Goal: Task Accomplishment & Management: Manage account settings

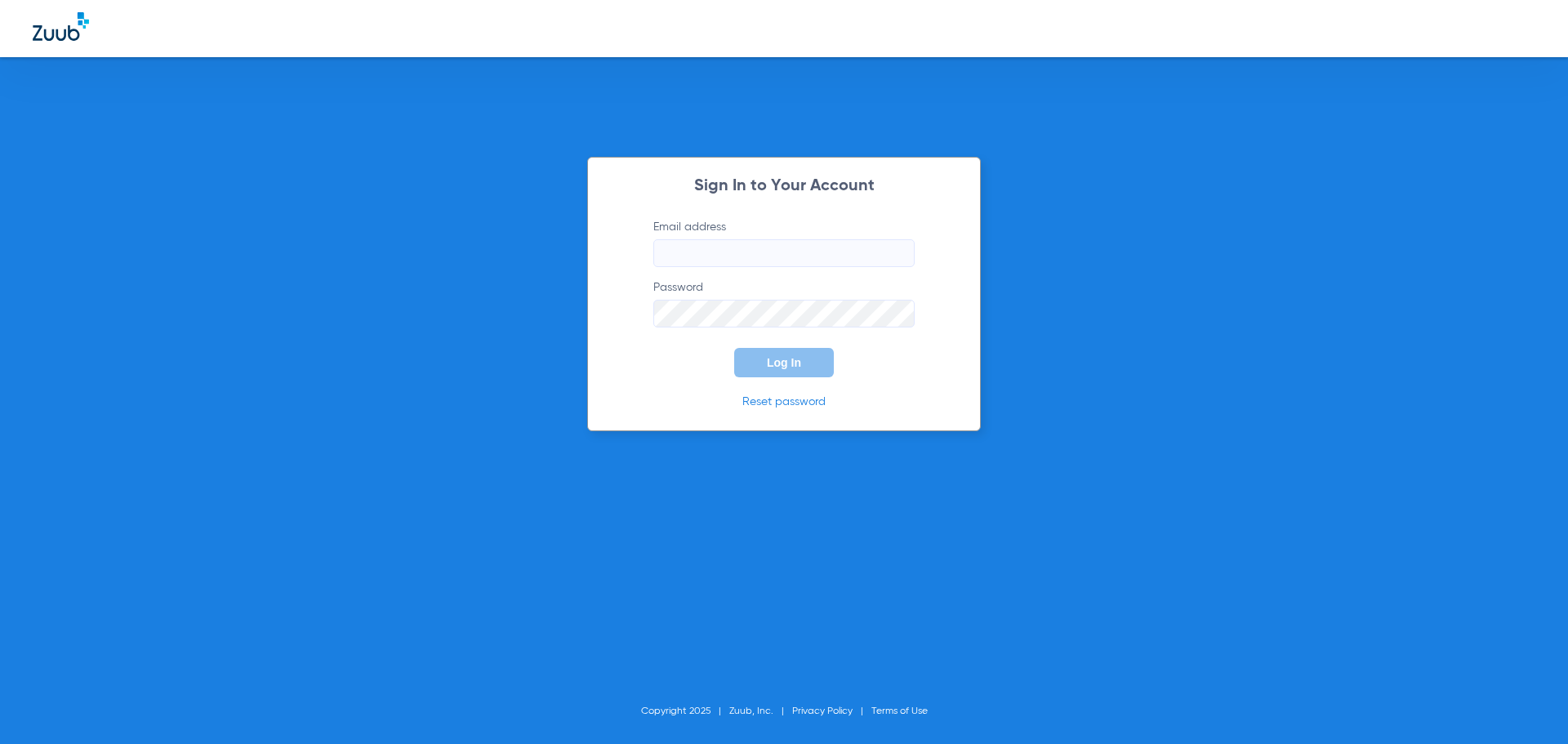
click at [755, 242] on input "Email address" at bounding box center [784, 253] width 262 height 27
type input "[EMAIL_ADDRESS][DOMAIN_NAME]"
click at [780, 358] on span "Log In" at bounding box center [784, 362] width 34 height 13
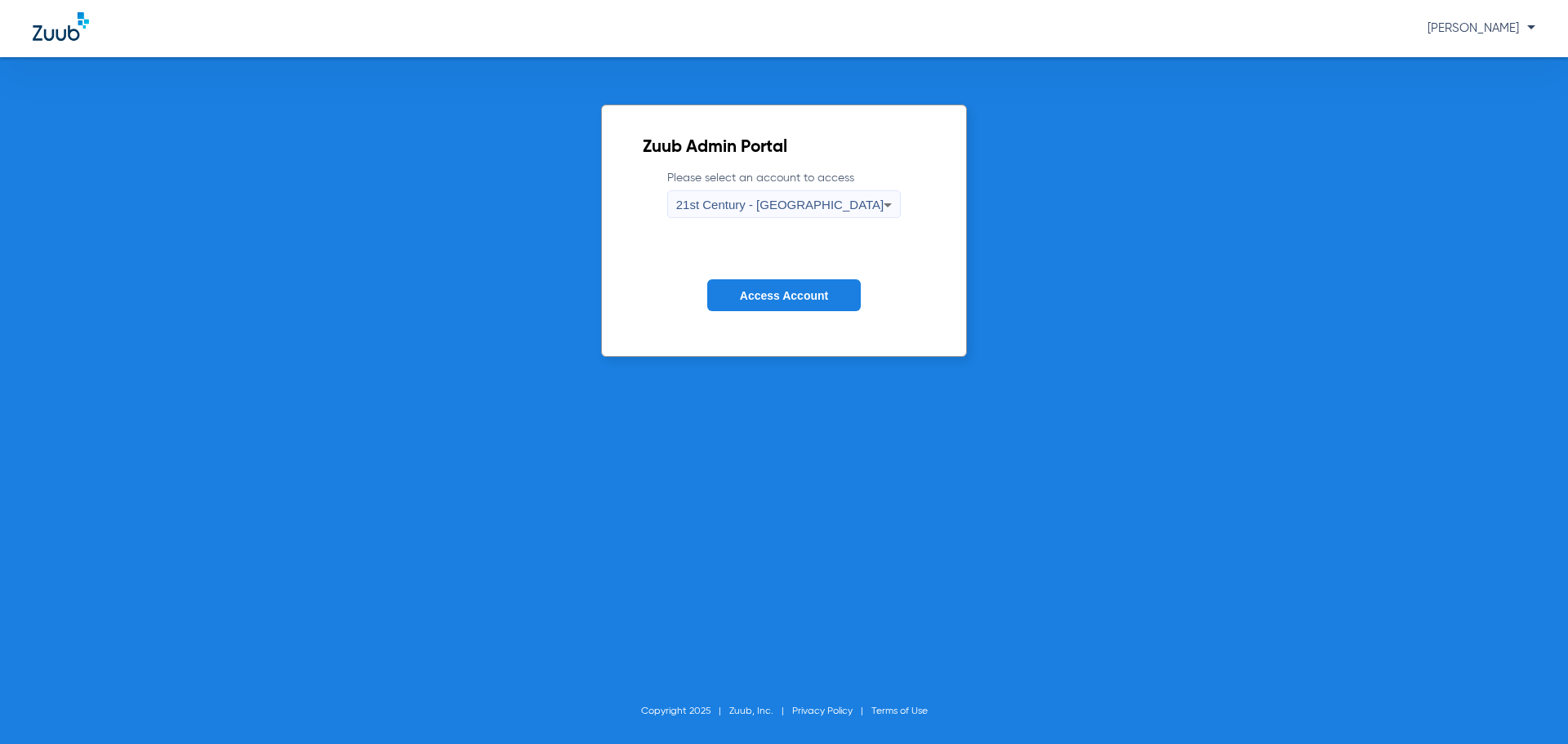
click at [852, 204] on div "21st Century - [GEOGRAPHIC_DATA]" at bounding box center [781, 204] width 209 height 27
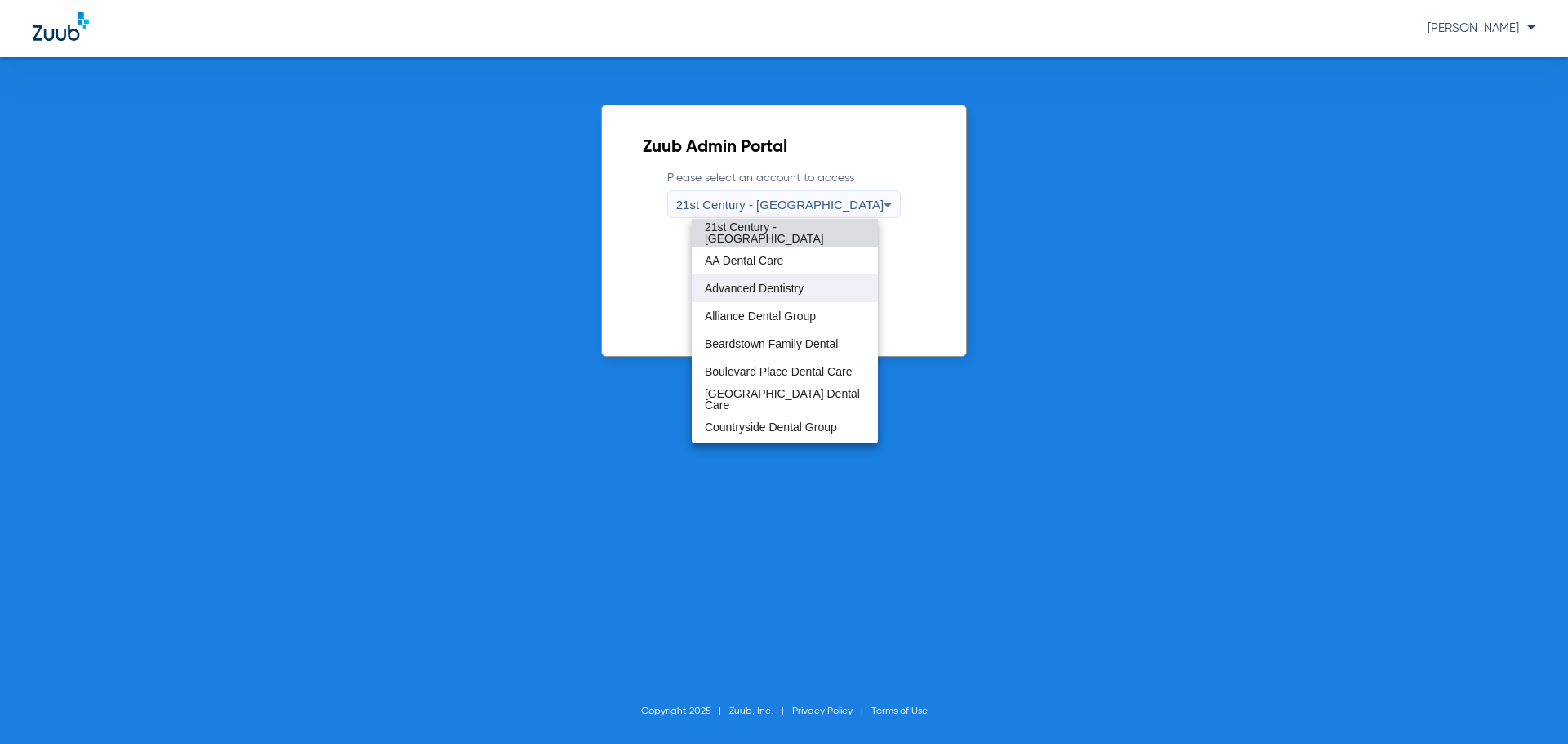
click at [830, 284] on mat-option "Advanced Dentistry" at bounding box center [785, 288] width 186 height 27
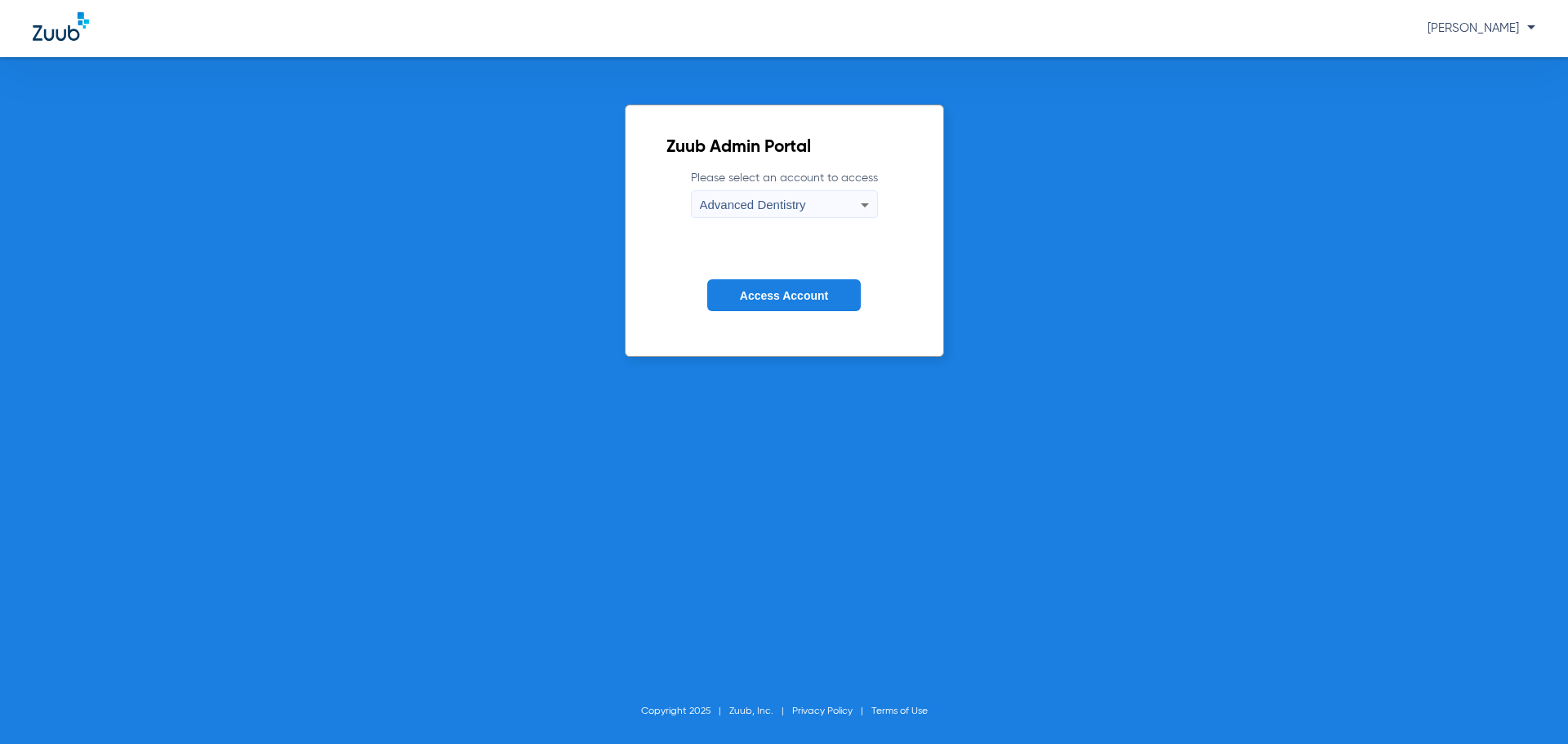
click at [801, 289] on span "Access Account" at bounding box center [783, 295] width 88 height 13
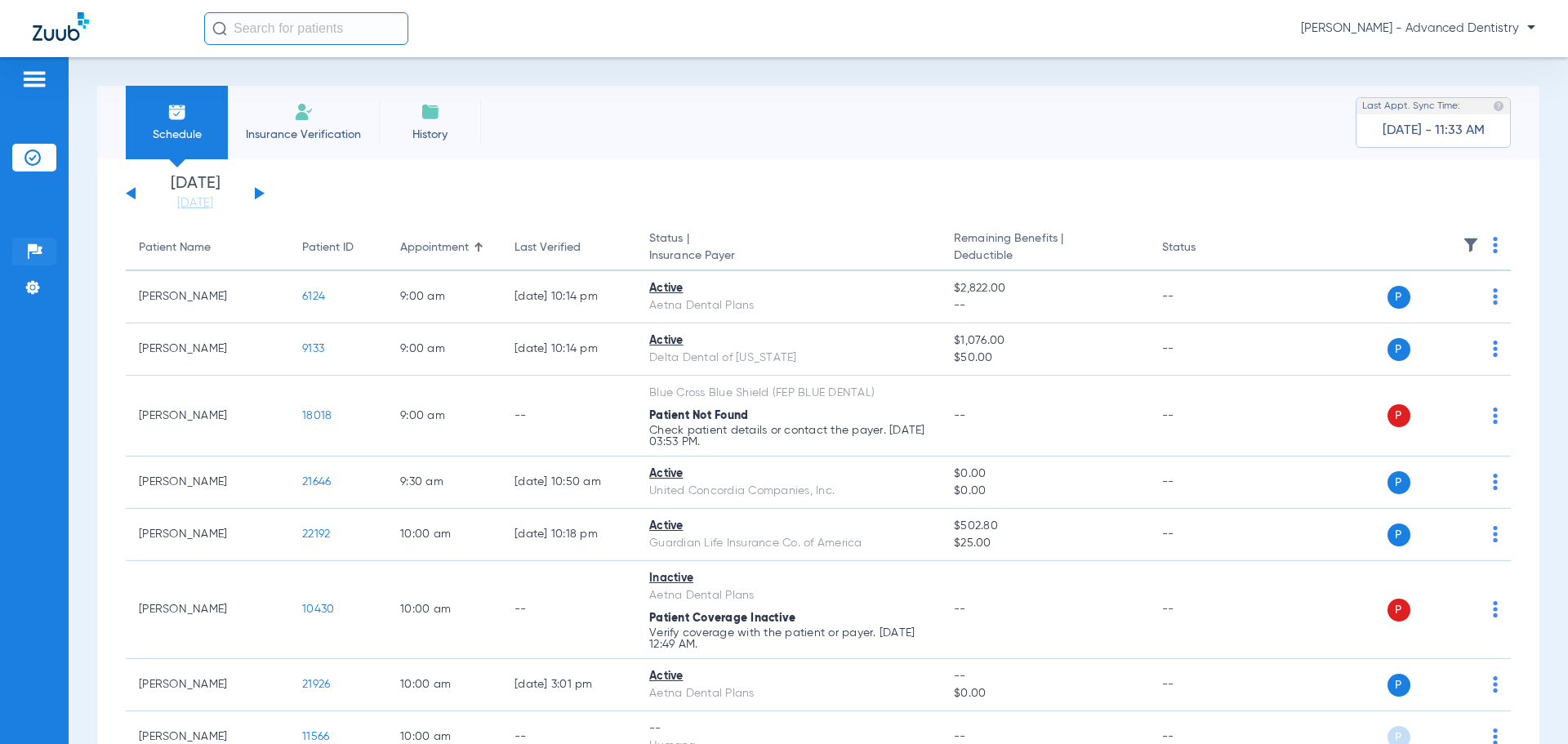
click at [35, 242] on li "Help Center" at bounding box center [34, 251] width 44 height 27
click at [38, 45] on div "[PERSON_NAME] - Advanced Dentistry" at bounding box center [784, 28] width 1568 height 57
click at [38, 68] on div "Patients Insurance Verification Setup Help Center Settings" at bounding box center [34, 429] width 68 height 744
click at [39, 91] on div at bounding box center [34, 81] width 27 height 25
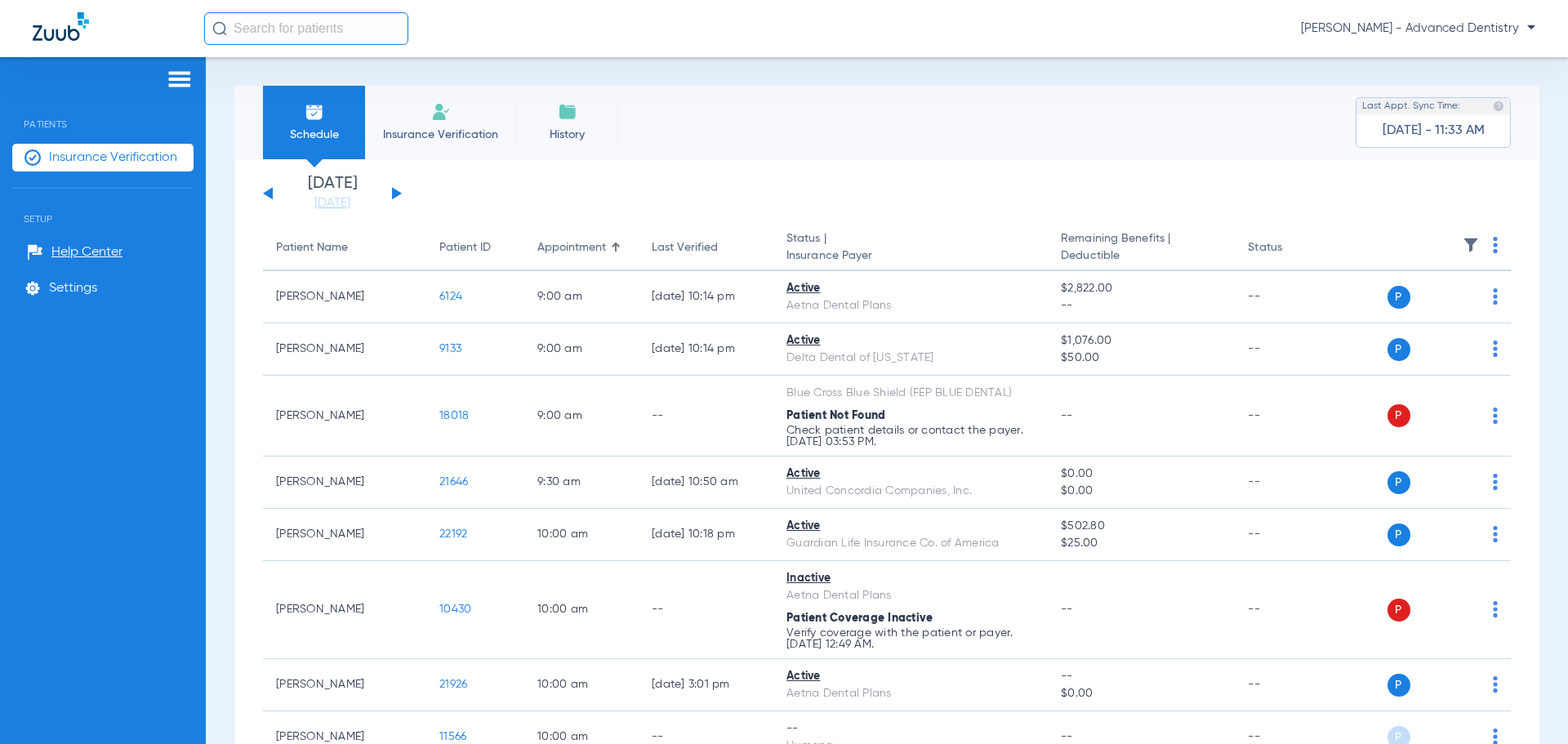
click at [120, 155] on span "Insurance Verification" at bounding box center [113, 157] width 128 height 16
click at [498, 127] on span "Insurance Verification" at bounding box center [440, 134] width 127 height 16
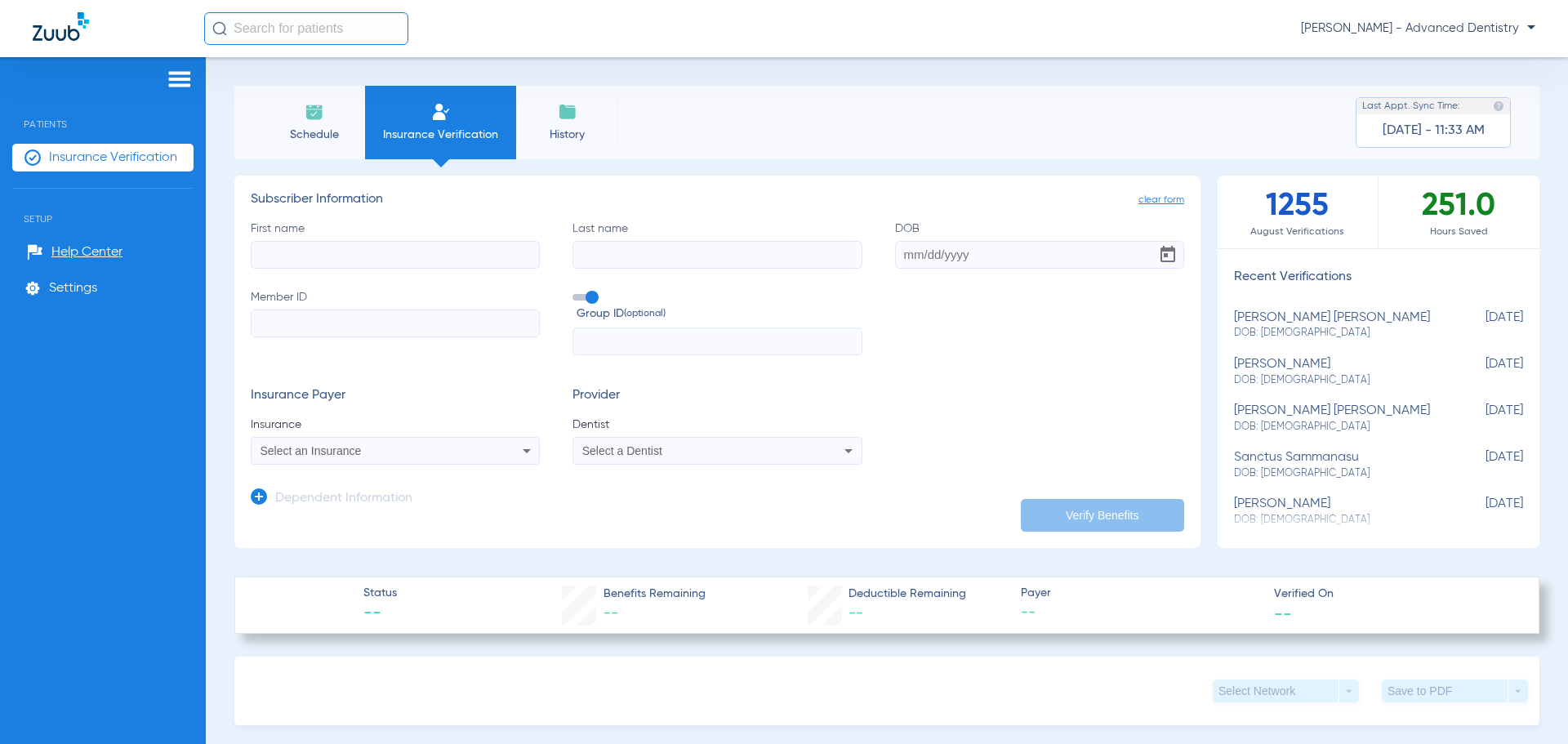
click at [621, 456] on span "Select a Dentist" at bounding box center [622, 451] width 80 height 13
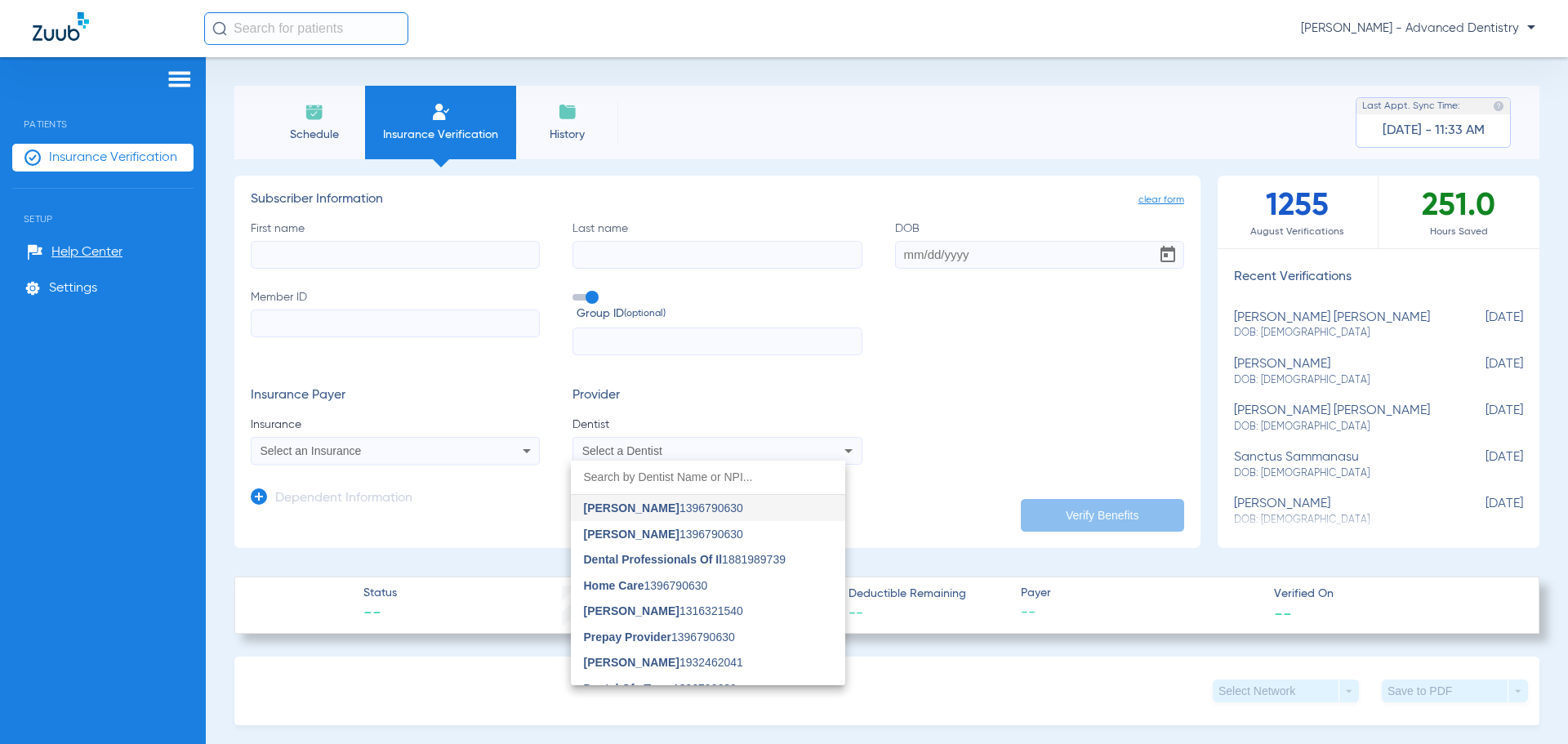
click at [856, 385] on div at bounding box center [784, 372] width 1568 height 744
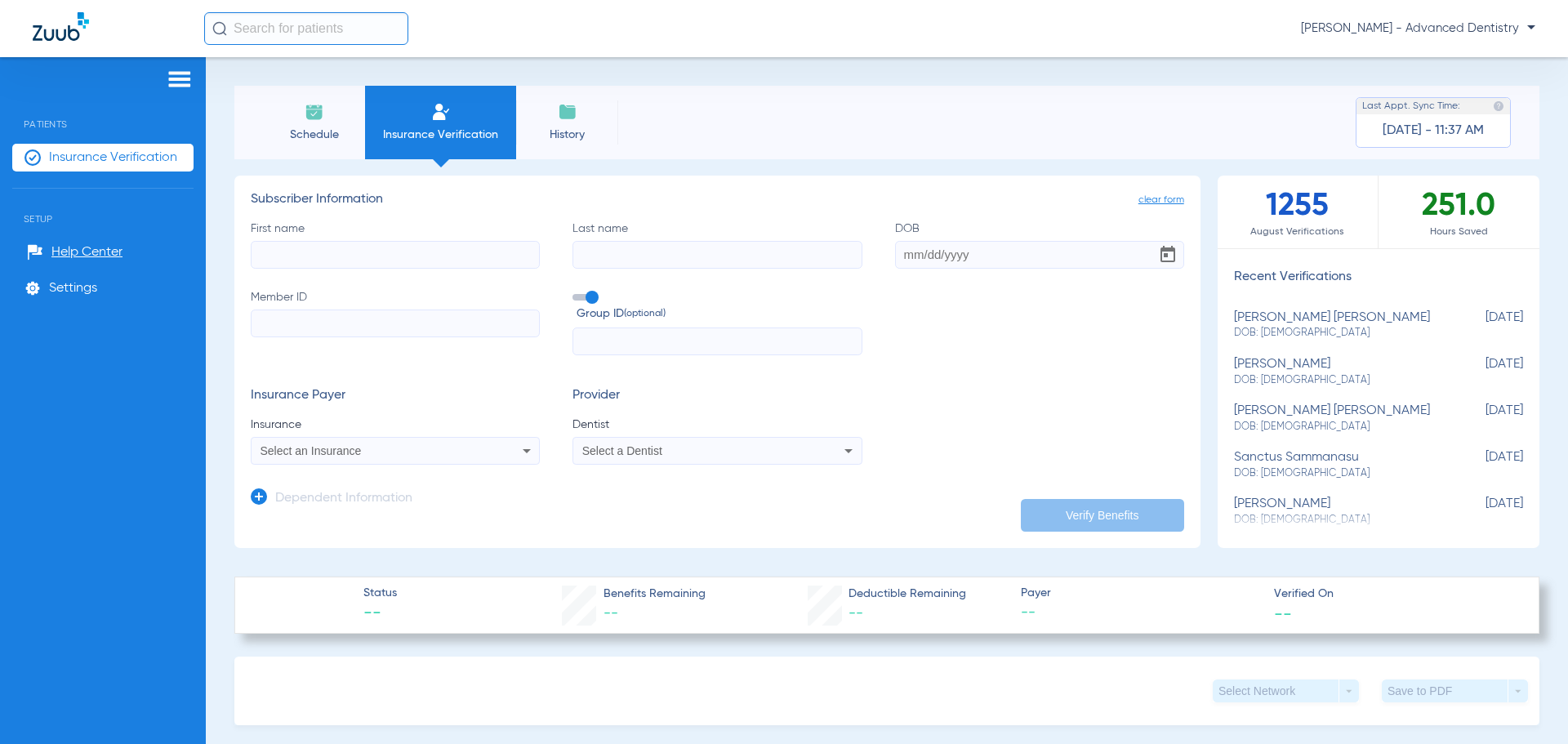
click at [1473, 32] on span "[PERSON_NAME] - Advanced Dentistry" at bounding box center [1418, 28] width 234 height 16
click at [1468, 63] on span "Account Selection" at bounding box center [1473, 57] width 91 height 11
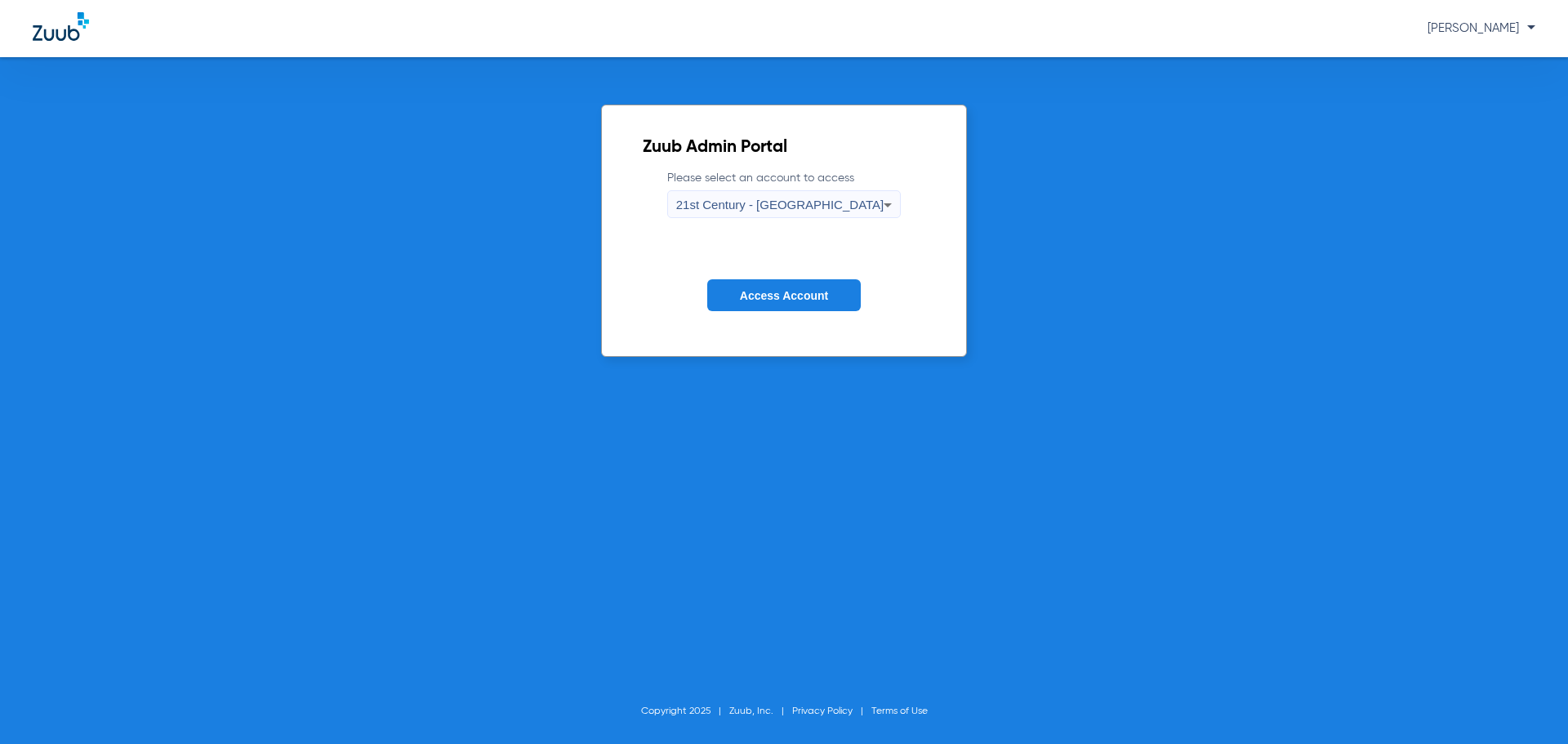
click at [817, 194] on div "21st Century - [GEOGRAPHIC_DATA]" at bounding box center [781, 204] width 209 height 27
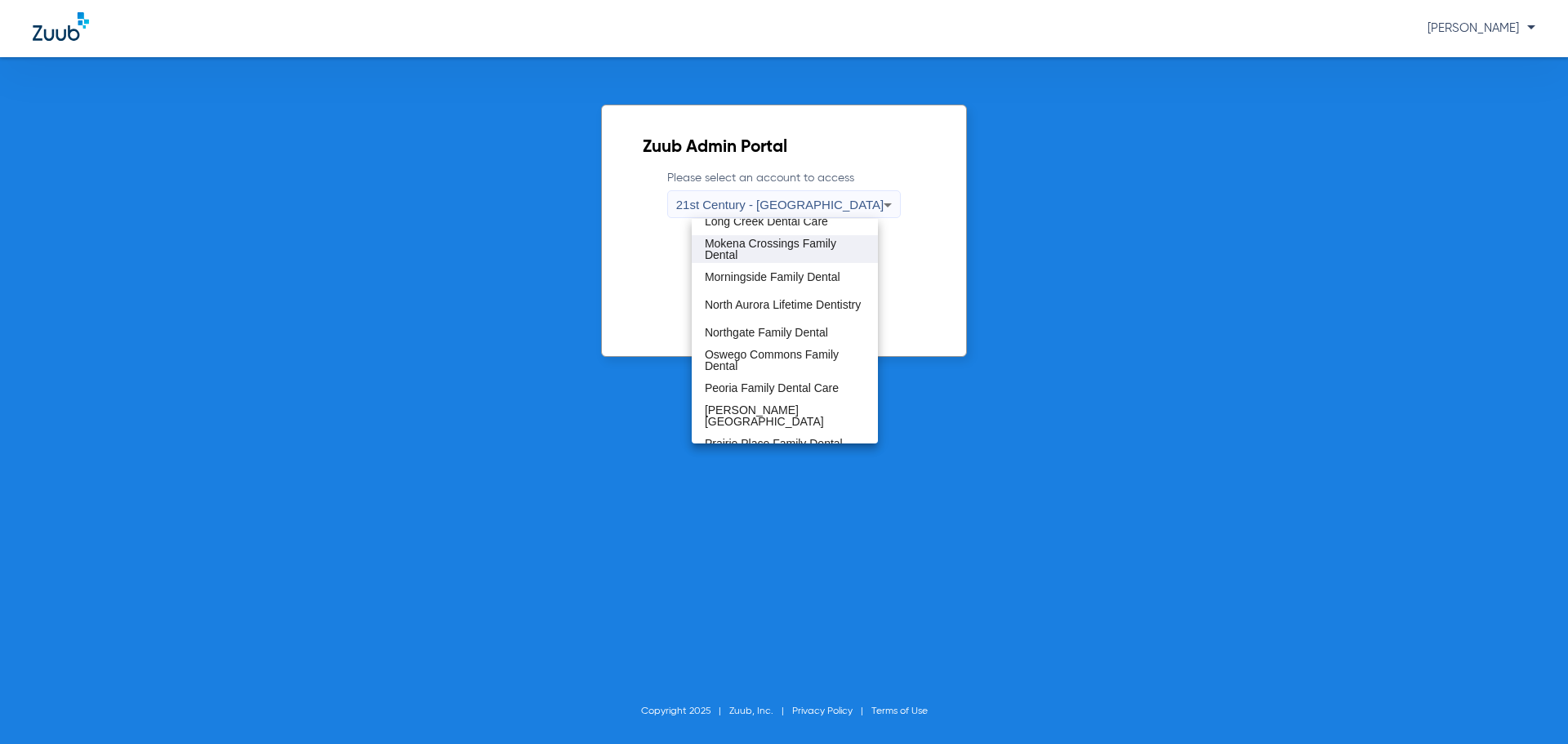
scroll to position [641, 0]
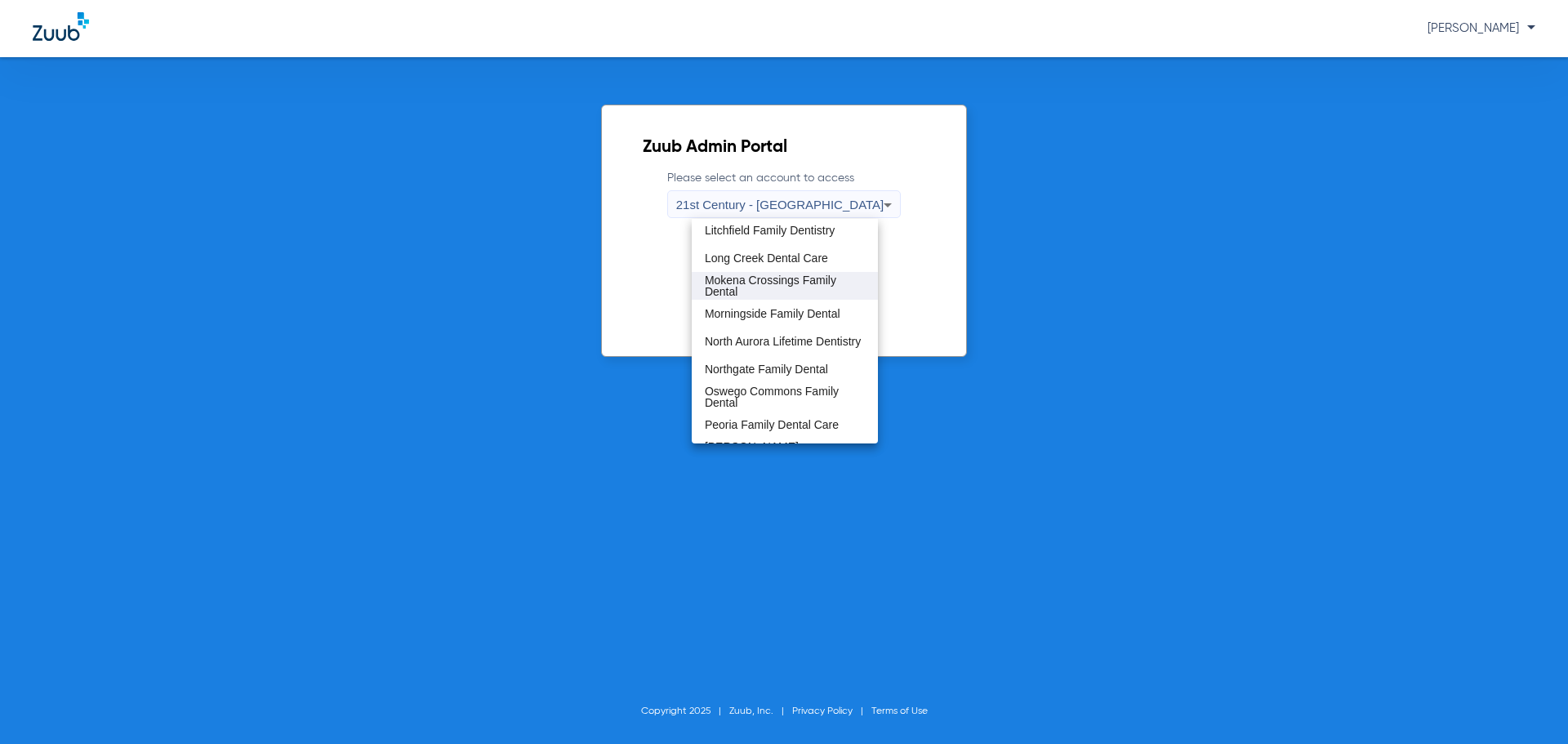
click at [766, 285] on span "Mokena Crossings Family Dental" at bounding box center [784, 286] width 160 height 23
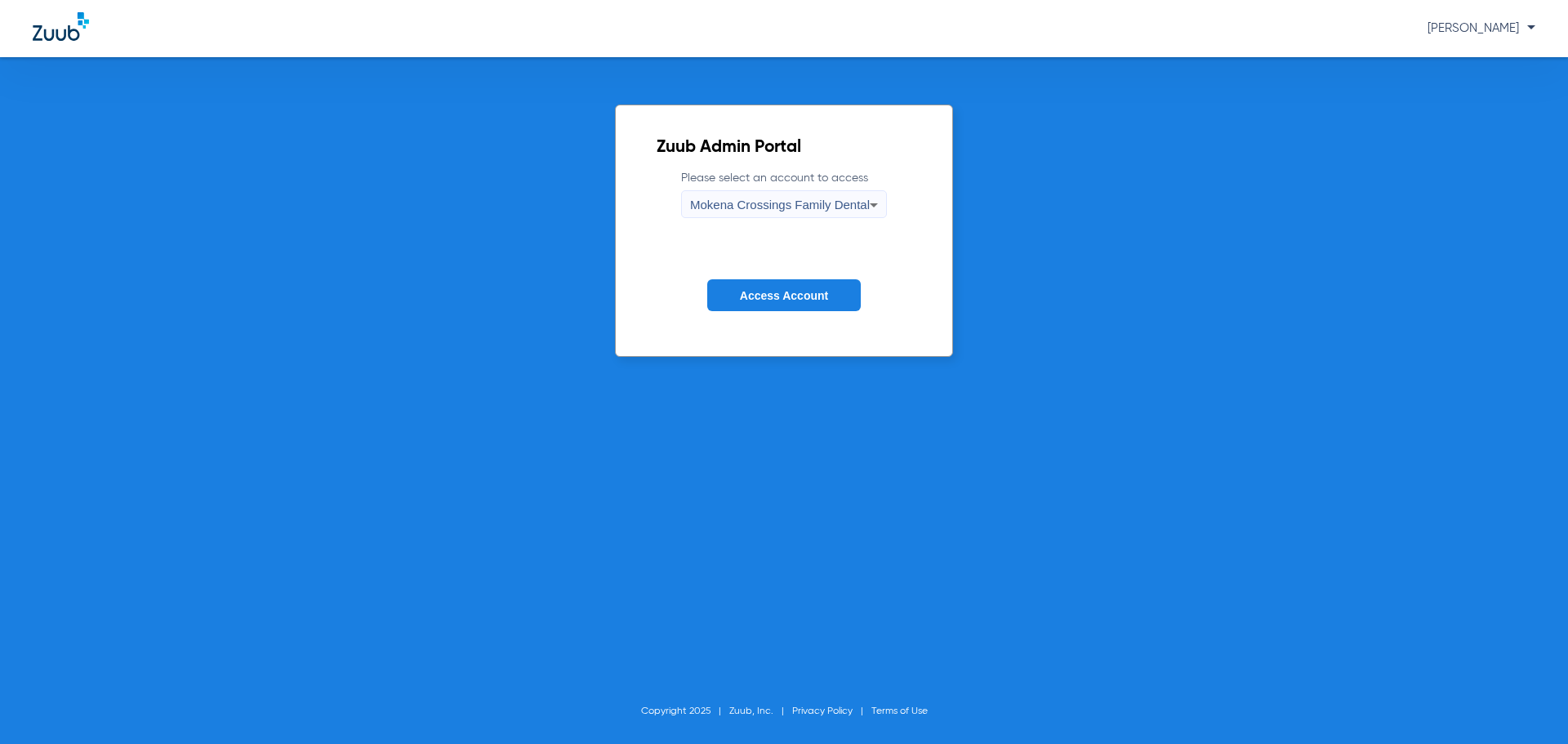
click at [776, 298] on span "Access Account" at bounding box center [783, 295] width 88 height 13
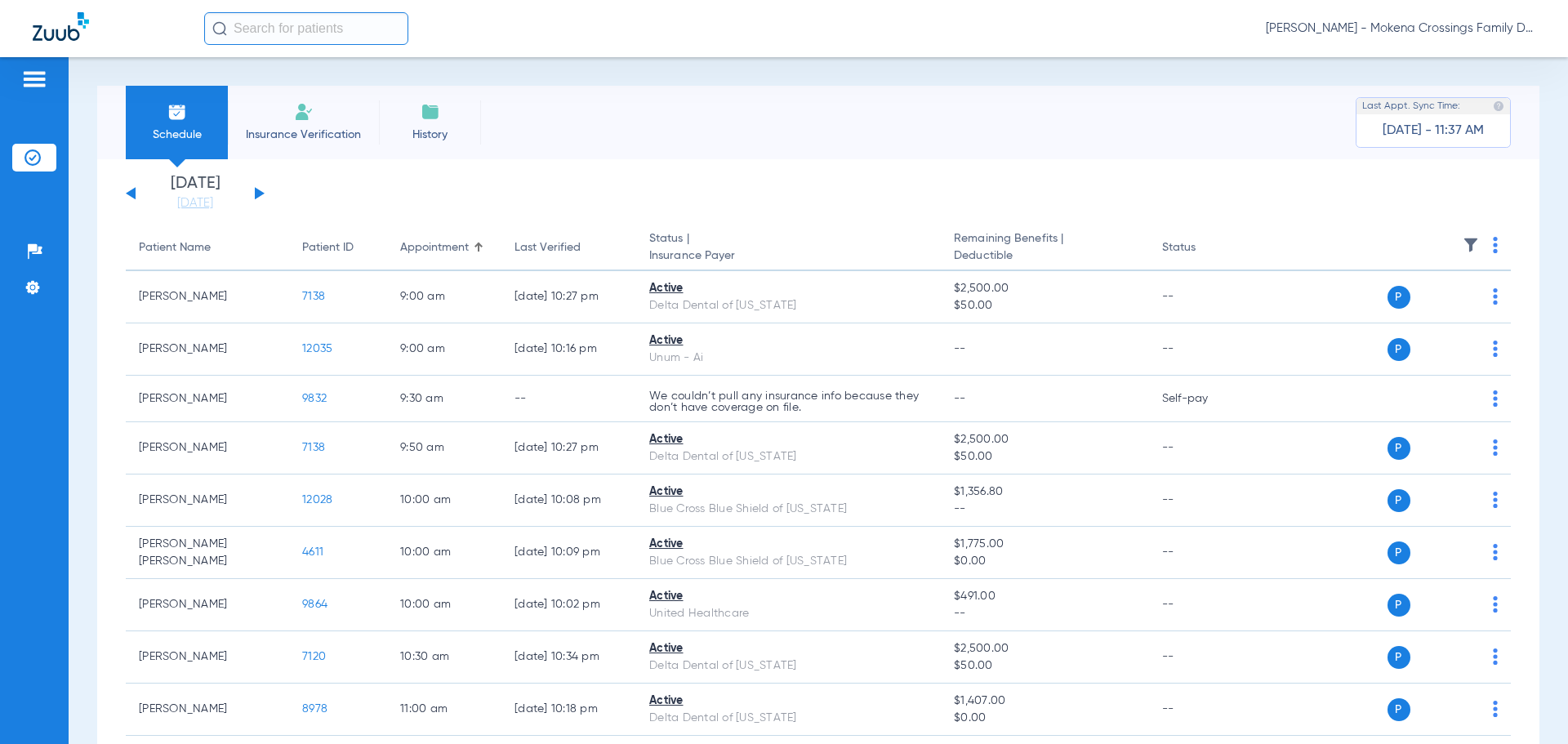
click at [304, 137] on span "Insurance Verification" at bounding box center [304, 134] width 127 height 16
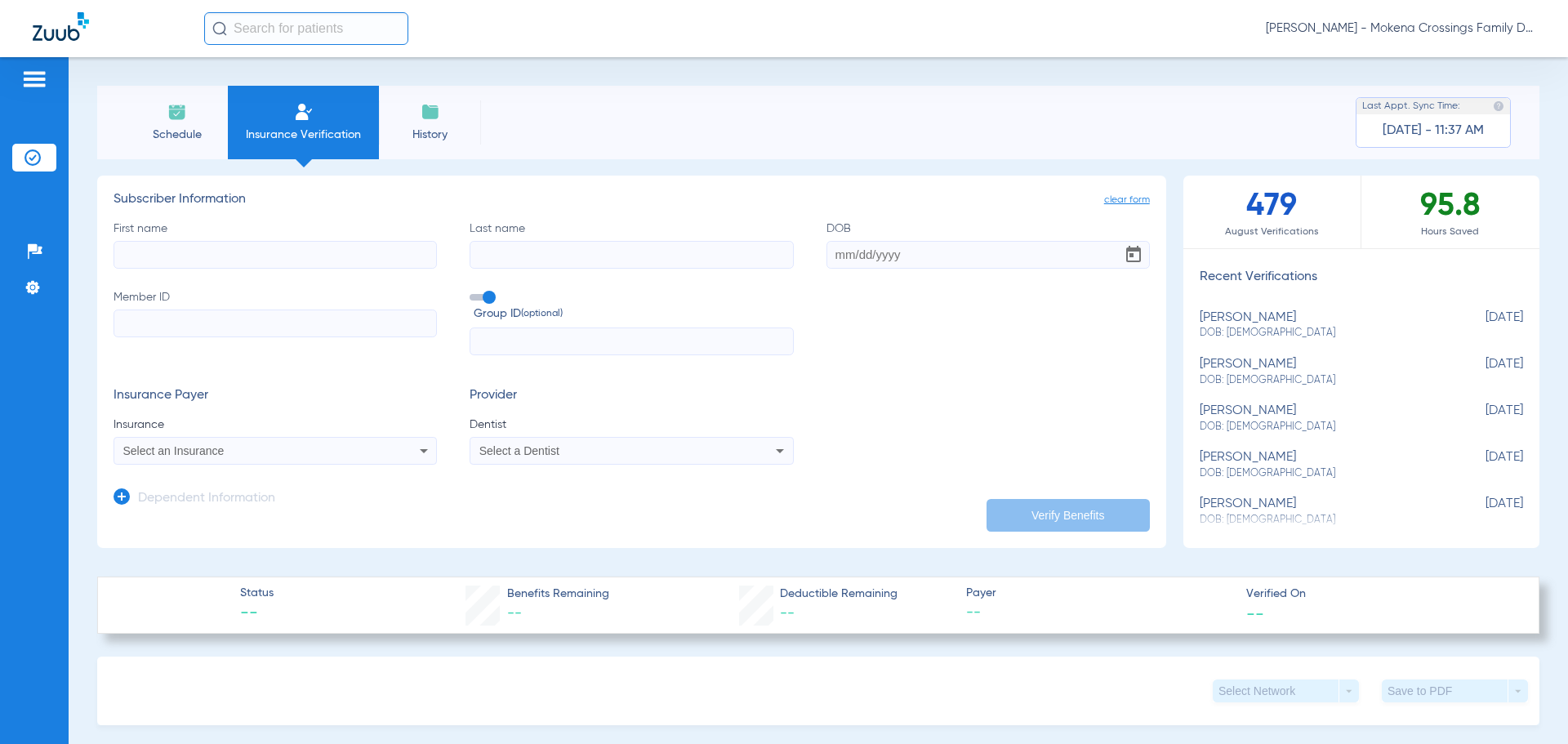
click at [760, 450] on div "Select a Dentist" at bounding box center [631, 451] width 321 height 20
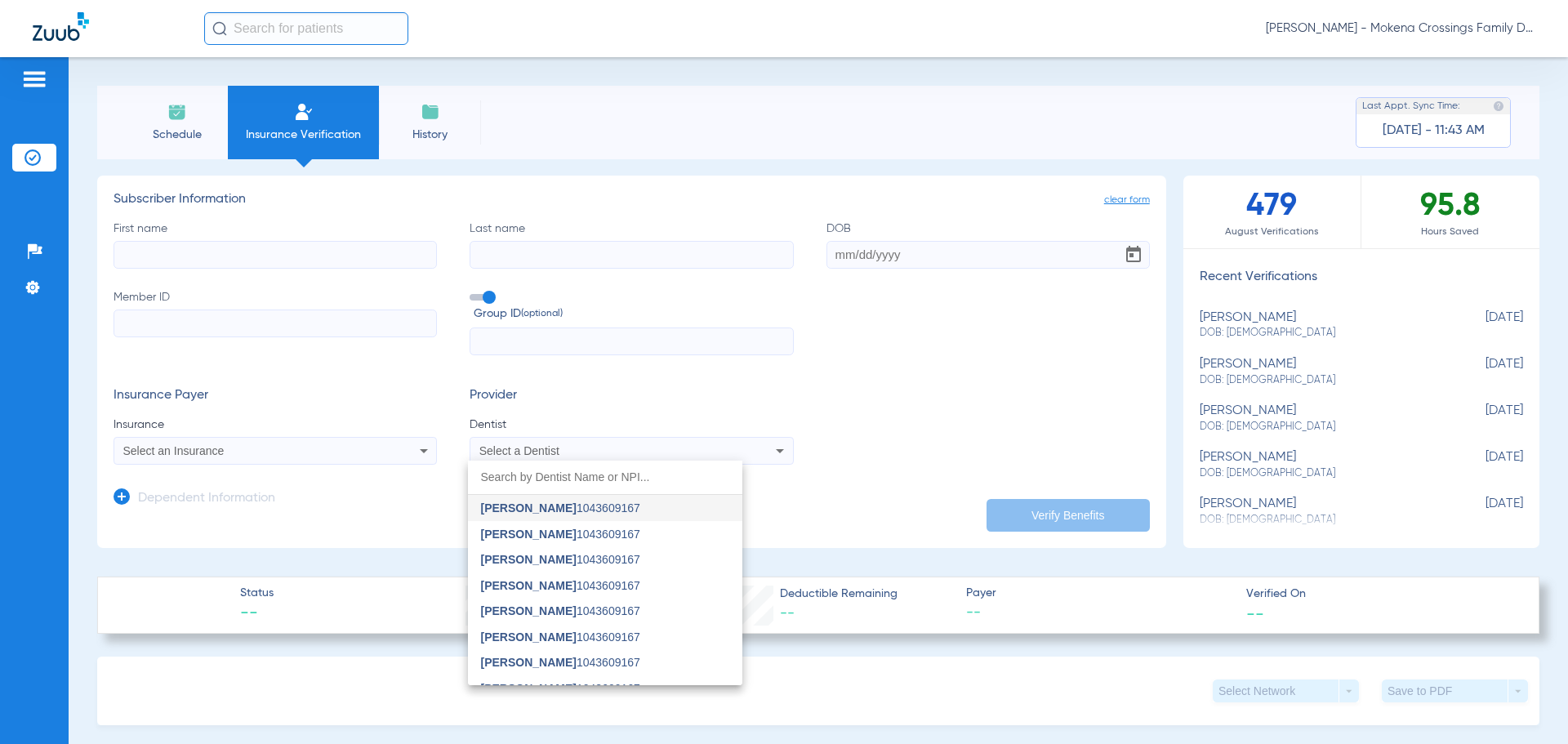
click at [762, 457] on div at bounding box center [784, 372] width 1568 height 744
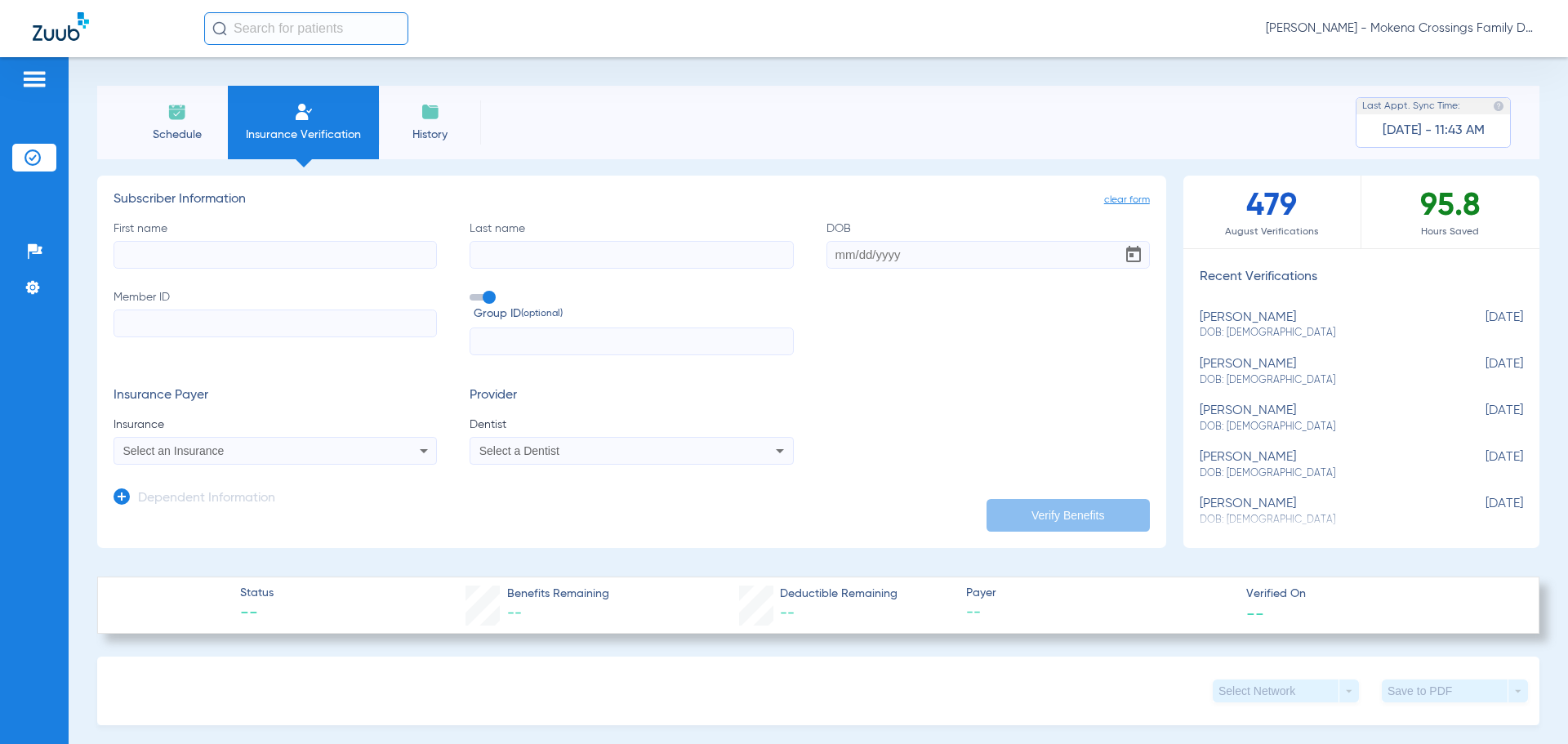
click at [1448, 27] on span "[PERSON_NAME] - Mokena Crossings Family Dental" at bounding box center [1400, 28] width 269 height 16
click at [1455, 52] on span "Account Selection" at bounding box center [1473, 57] width 91 height 11
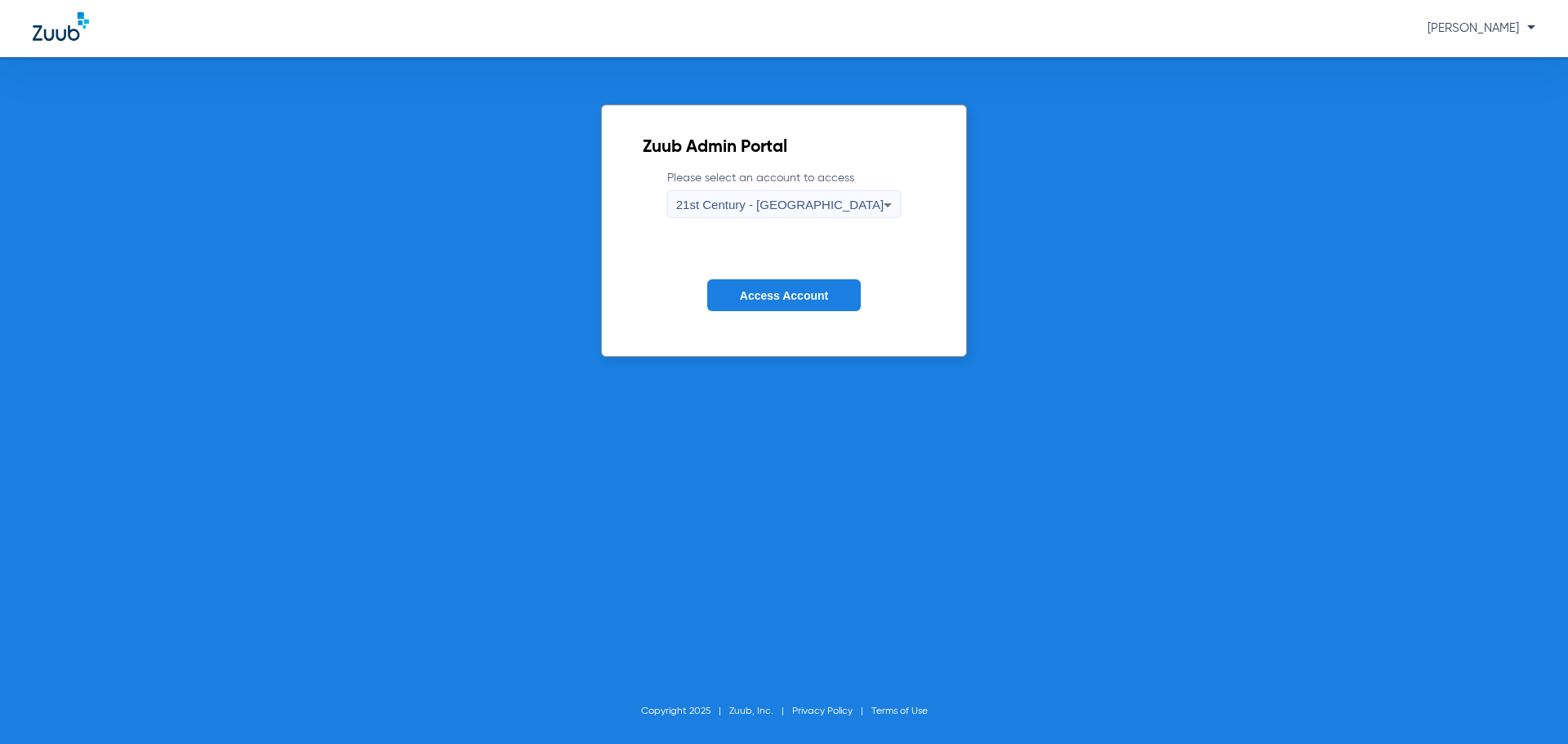
click at [816, 200] on span "21st Century - [GEOGRAPHIC_DATA]" at bounding box center [781, 204] width 209 height 14
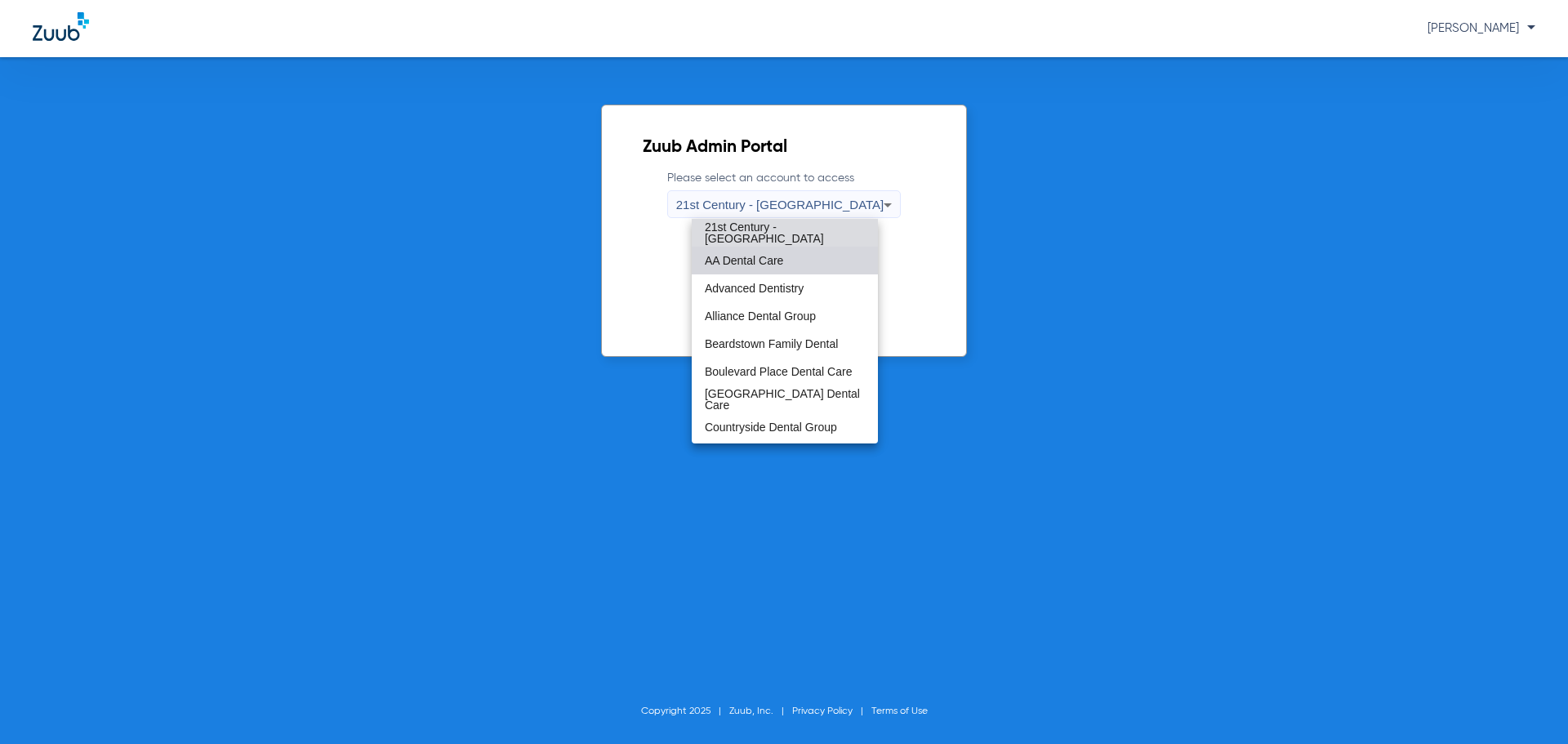
click at [816, 257] on mat-option "AA Dental Care" at bounding box center [785, 260] width 186 height 27
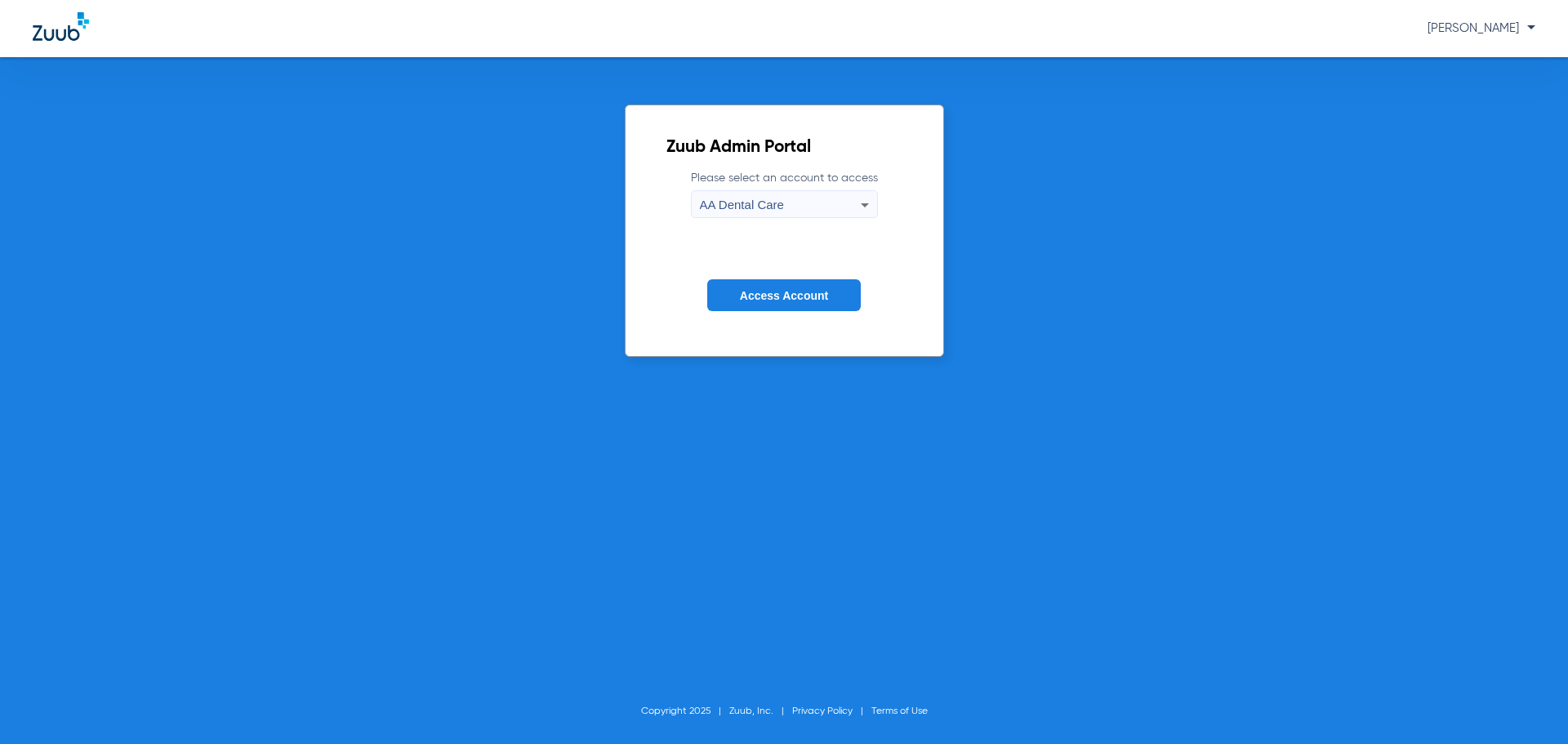
click at [805, 306] on button "Access Account" at bounding box center [784, 295] width 154 height 32
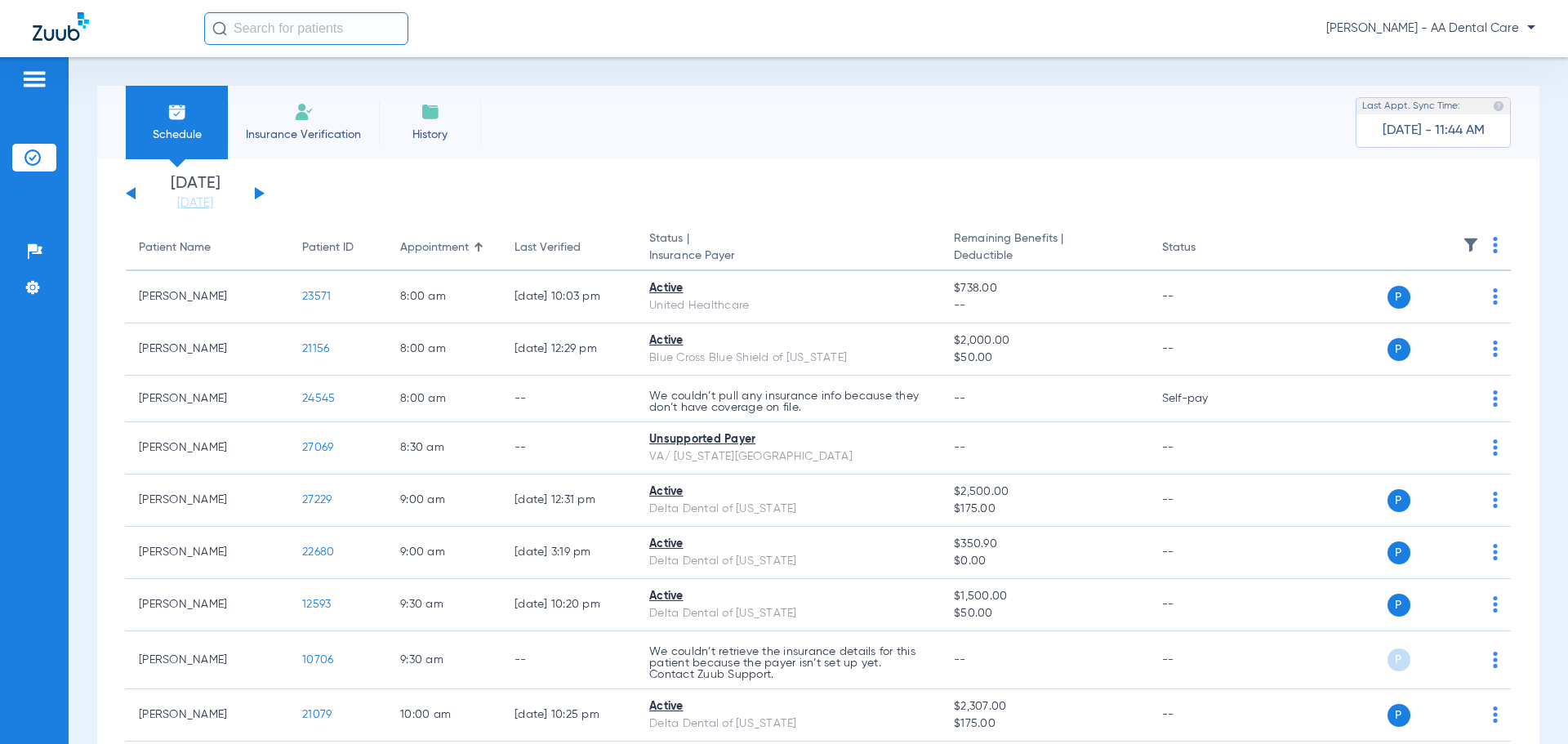
click at [306, 142] on li "Insurance Verification" at bounding box center [303, 122] width 151 height 74
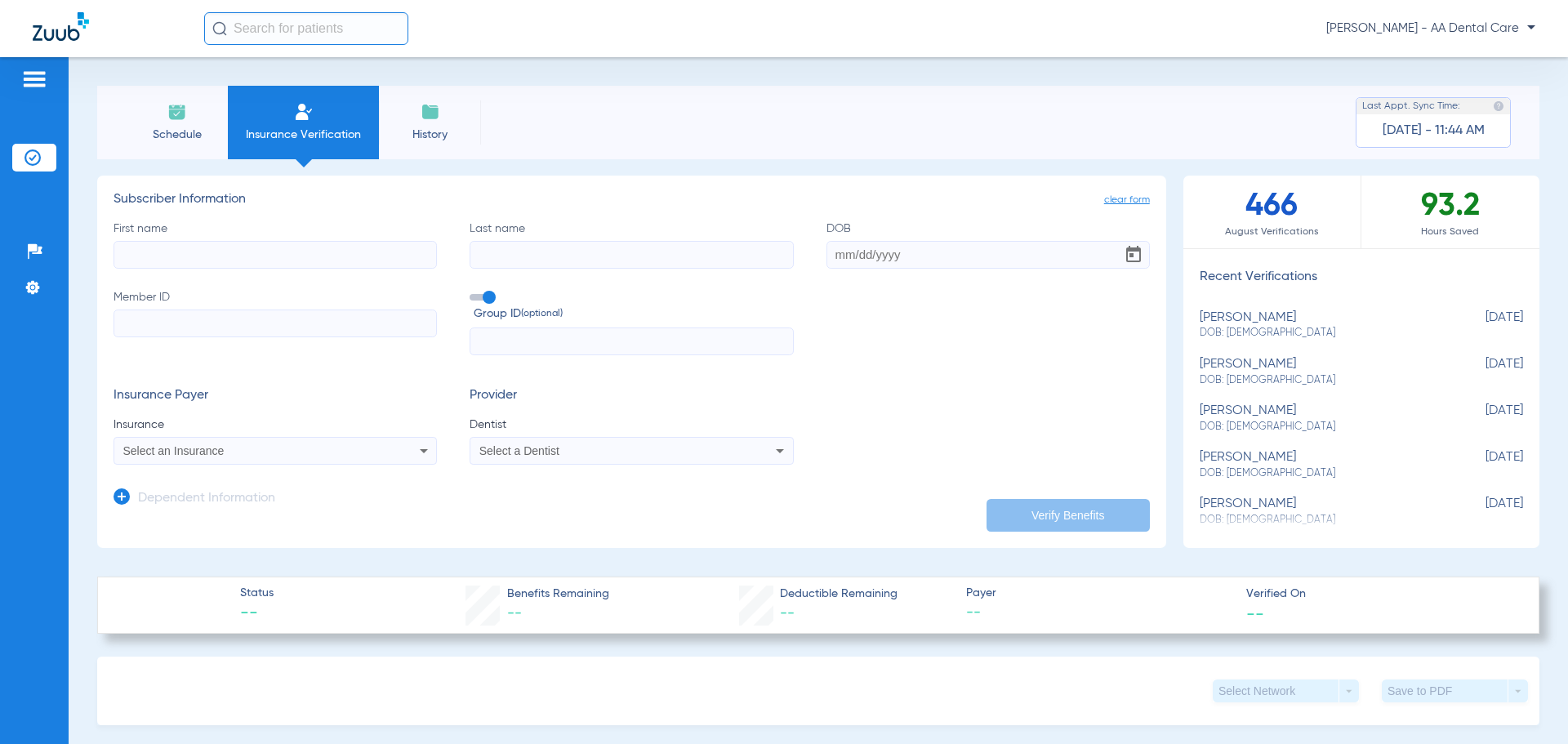
click at [776, 453] on icon at bounding box center [780, 451] width 20 height 20
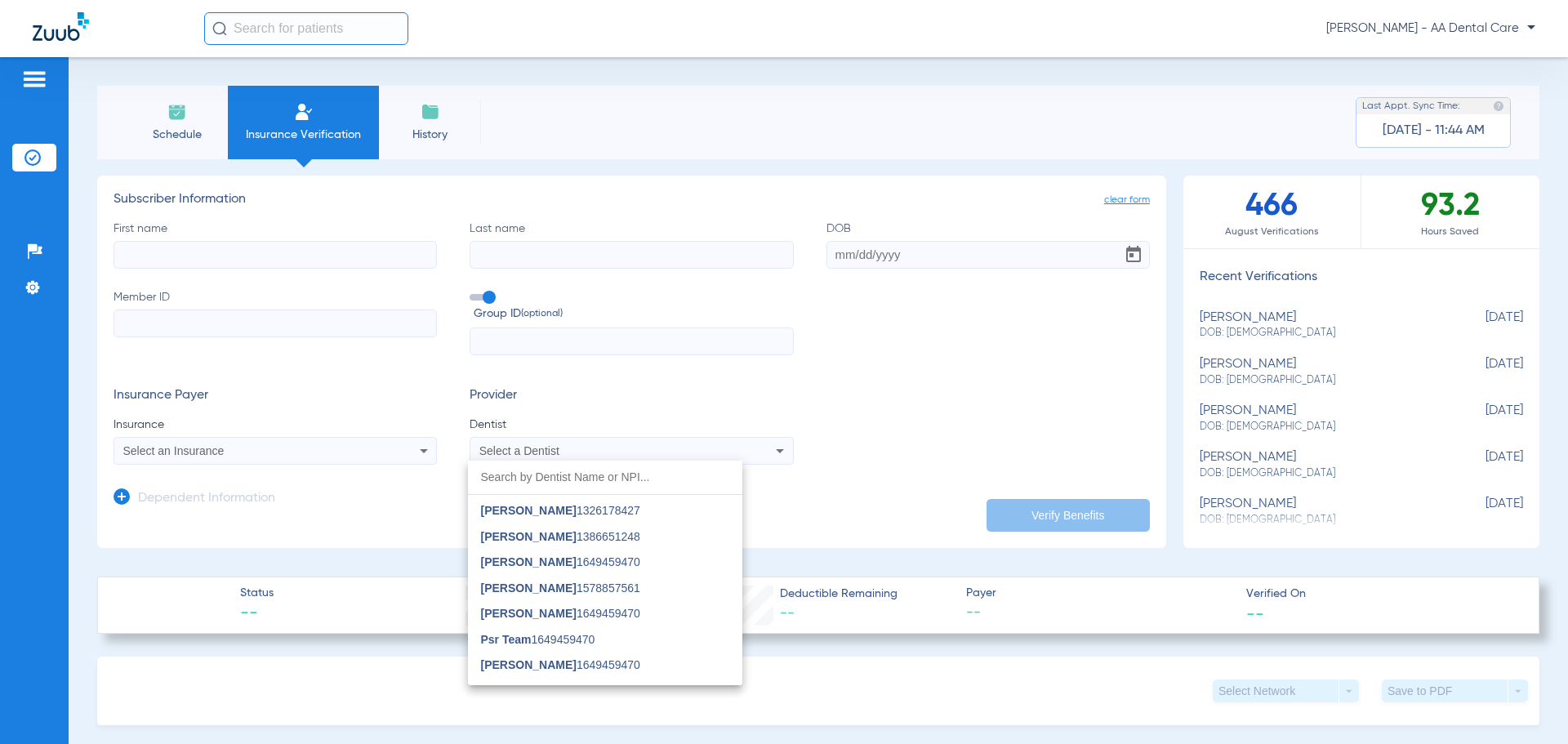
scroll to position [18, 0]
click at [1028, 77] on div at bounding box center [784, 372] width 1568 height 744
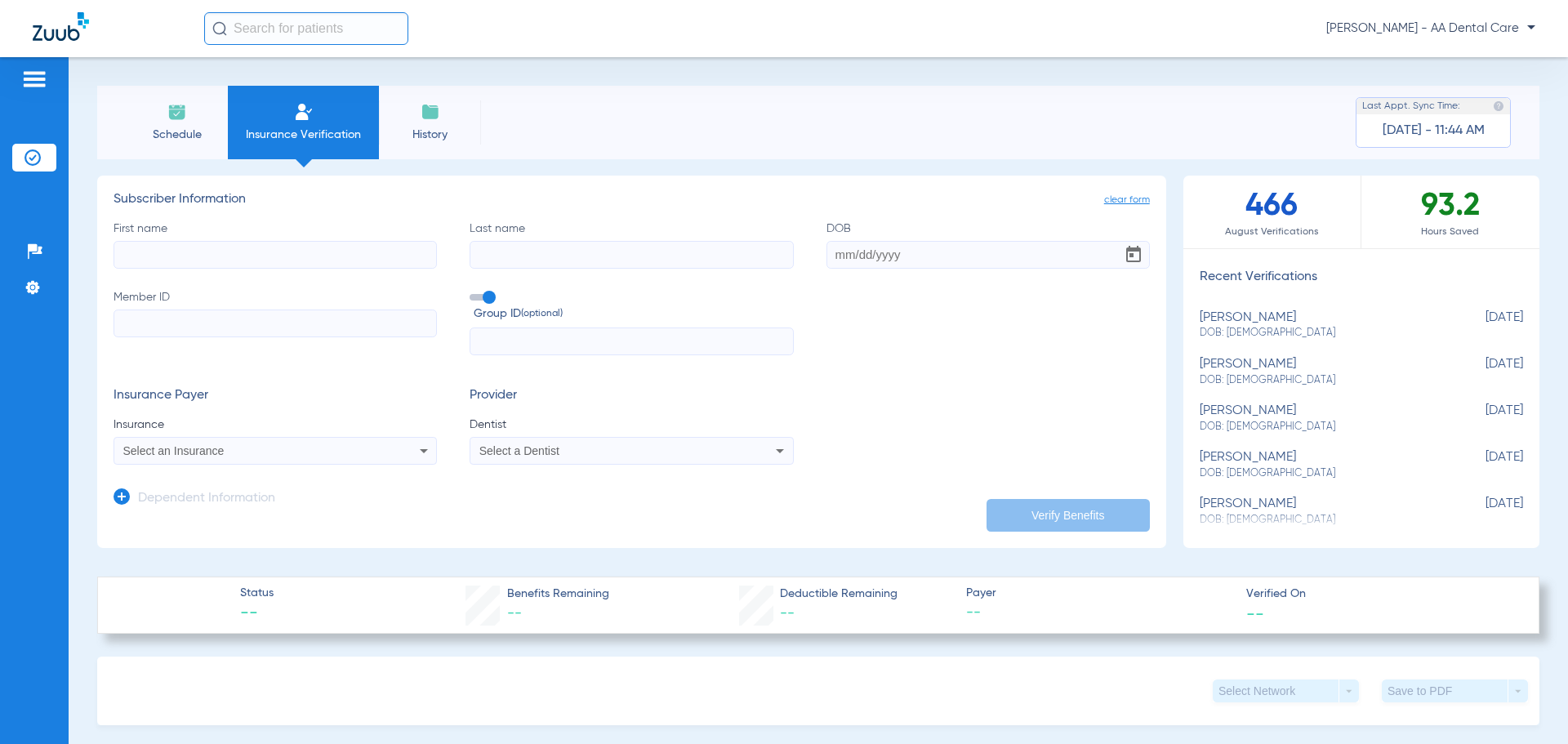
click at [589, 445] on div "Select a Dentist" at bounding box center [631, 451] width 321 height 20
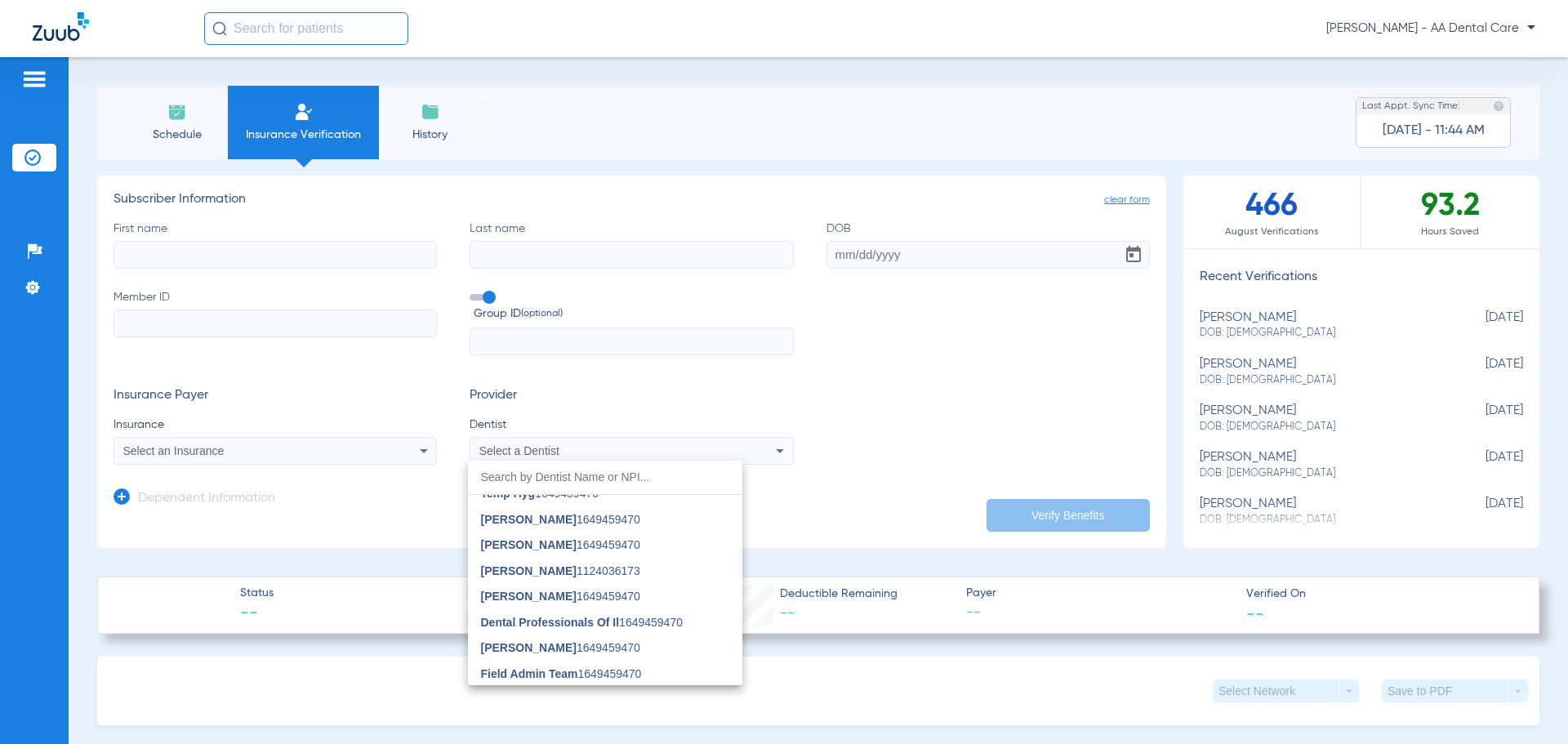
scroll to position [817, 0]
click at [874, 704] on div at bounding box center [784, 372] width 1568 height 744
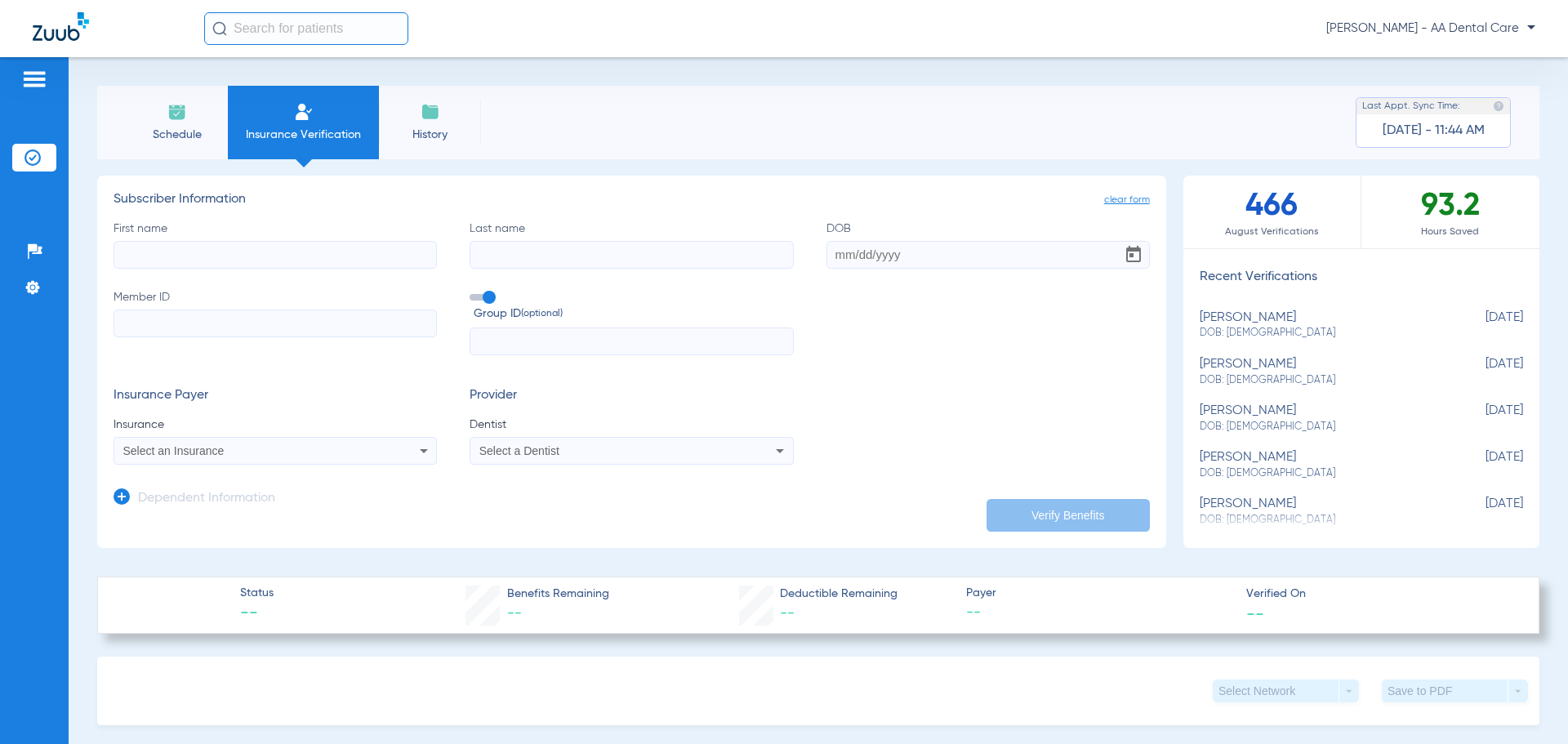
click at [1489, 21] on span "[PERSON_NAME] - AA Dental Care" at bounding box center [1430, 28] width 209 height 16
click at [1471, 52] on span "Account Selection" at bounding box center [1473, 57] width 91 height 11
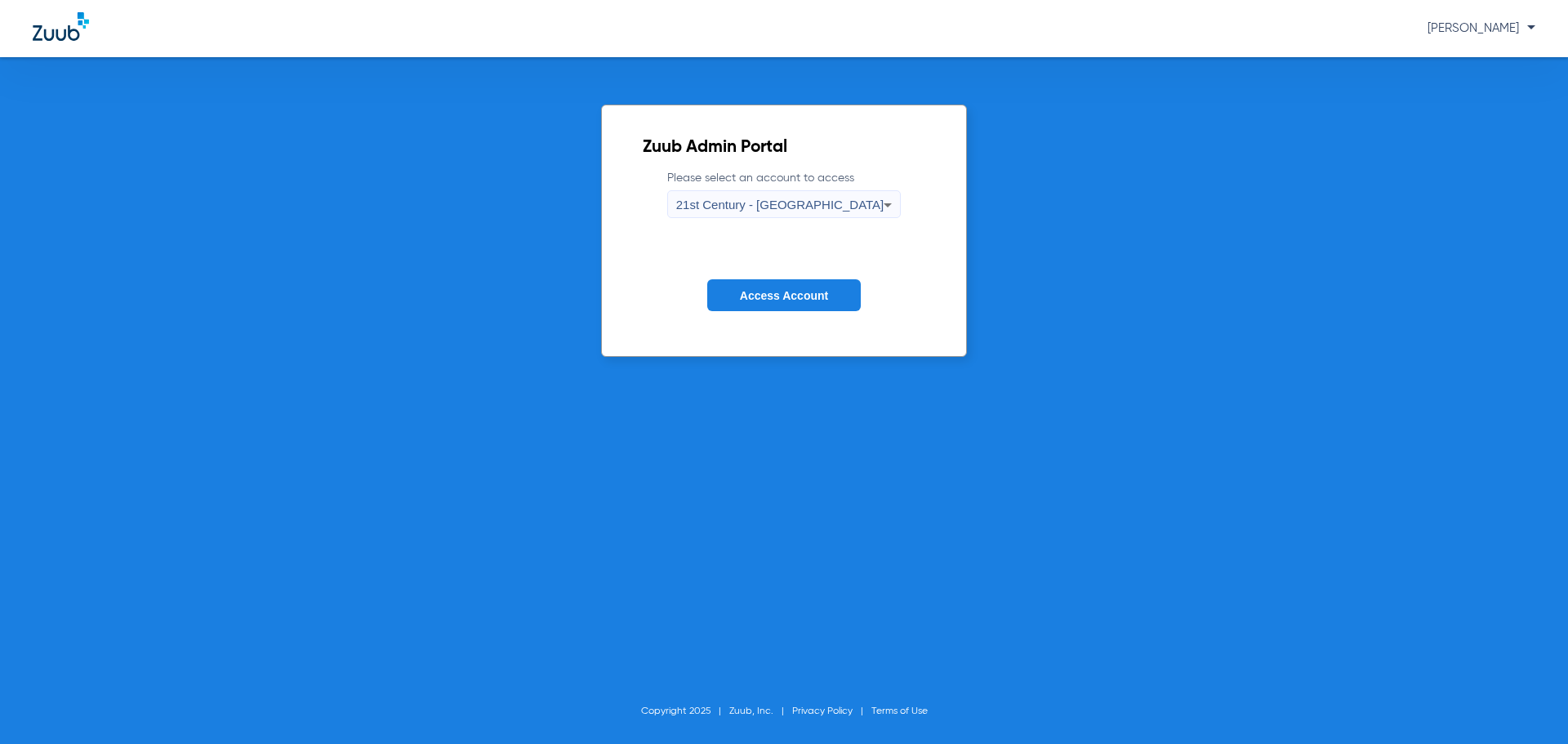
click at [775, 199] on span "21st Century - [GEOGRAPHIC_DATA]" at bounding box center [781, 204] width 209 height 14
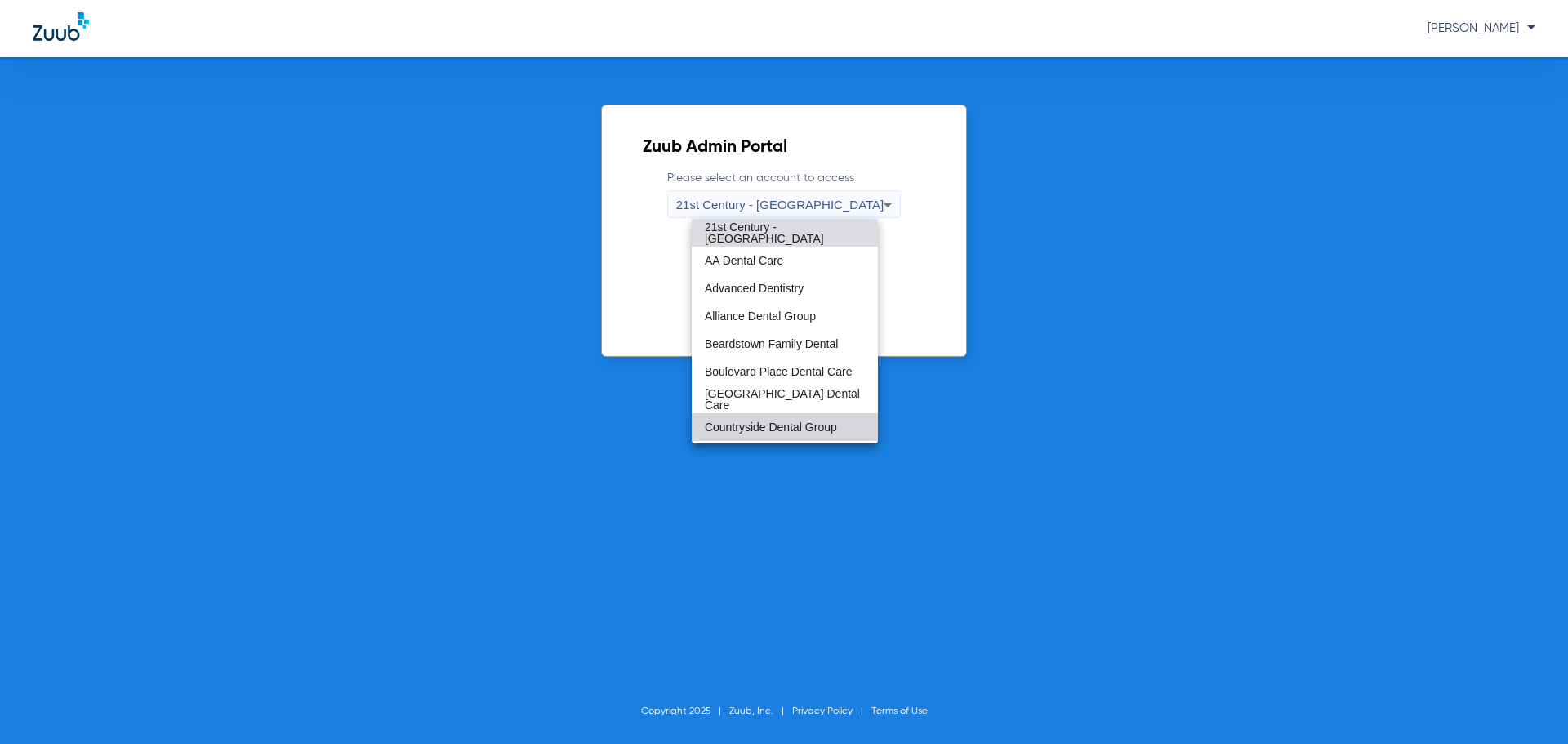
click at [787, 432] on span "Countryside Dental Group" at bounding box center [770, 427] width 133 height 11
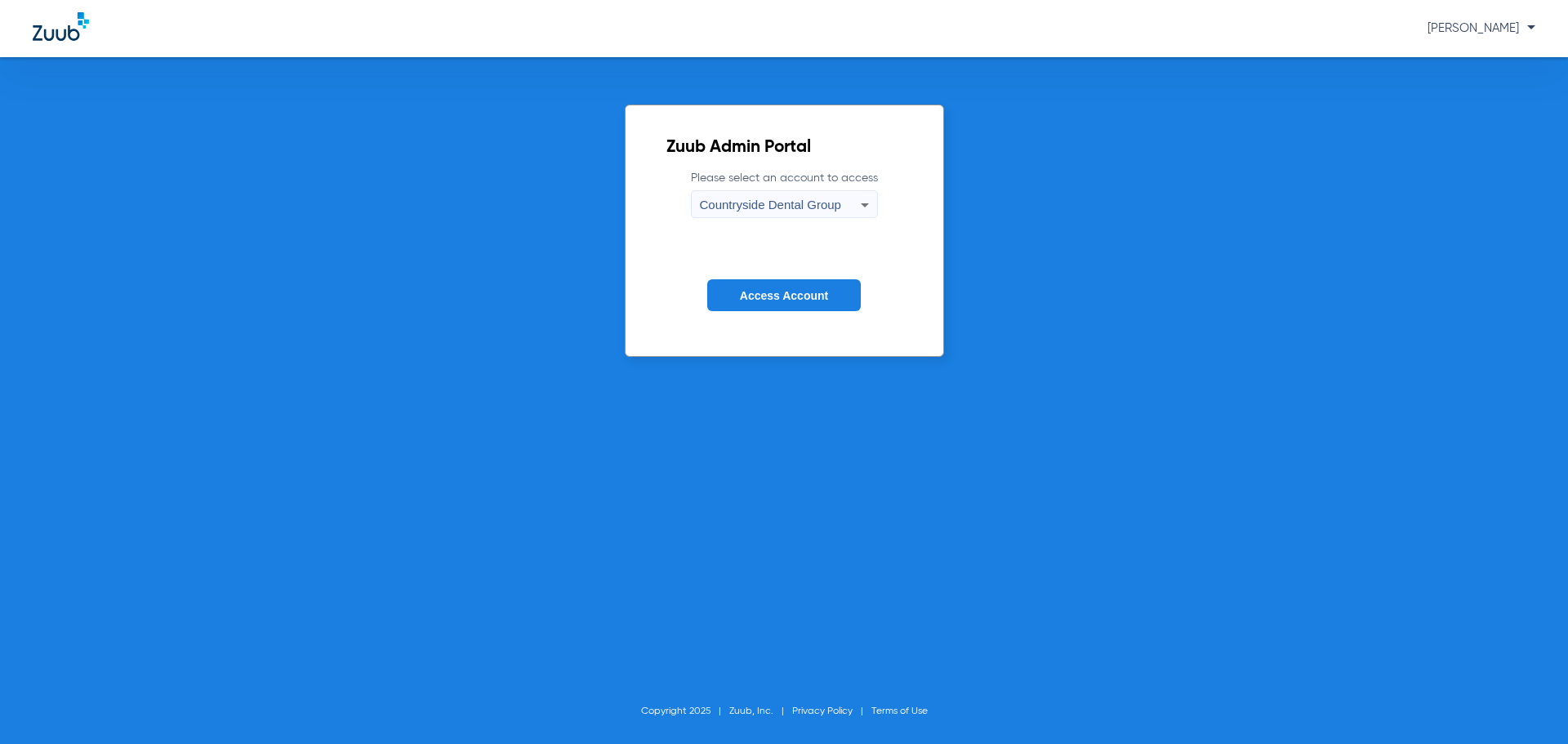
click at [775, 291] on span "Access Account" at bounding box center [783, 295] width 88 height 13
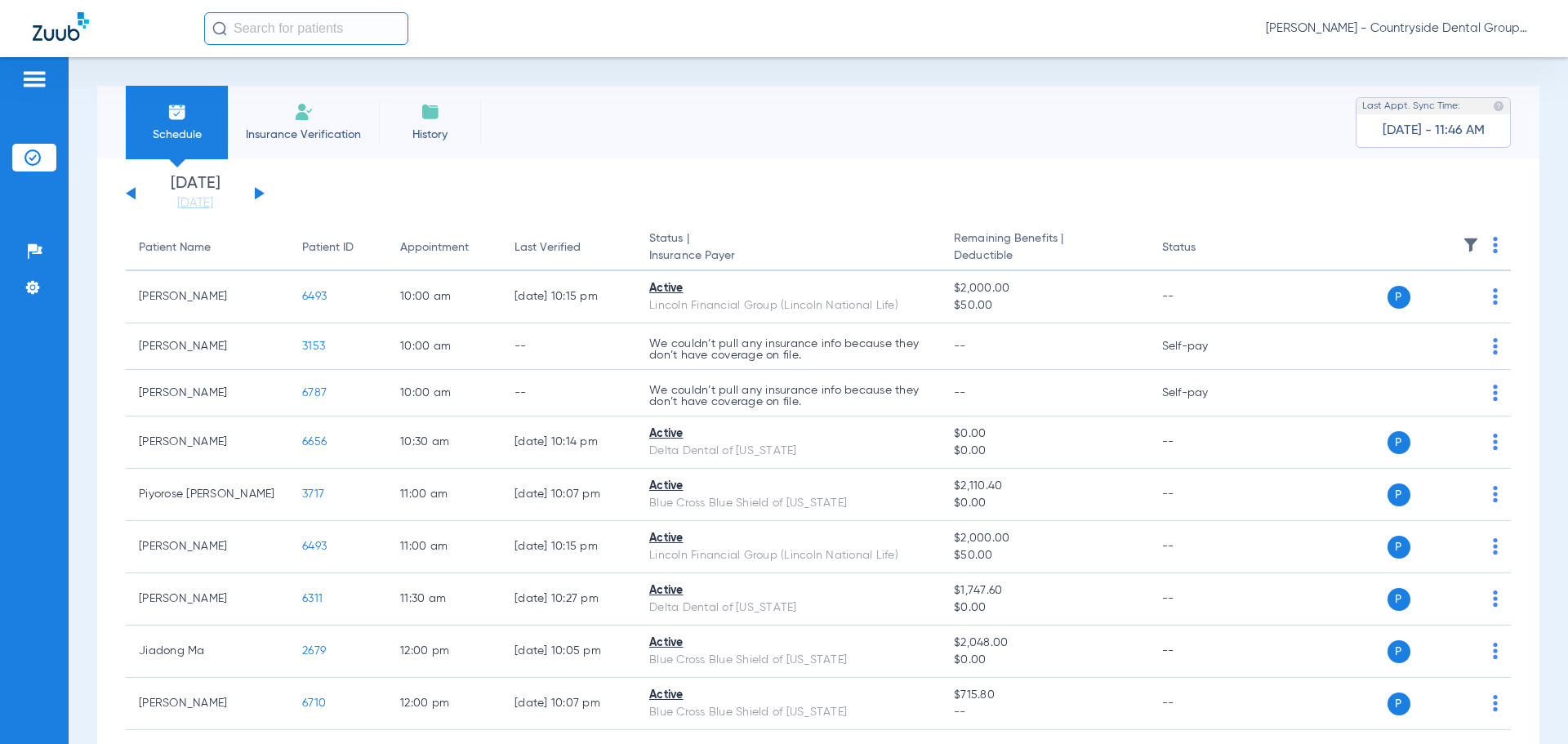
click at [327, 122] on li "Insurance Verification" at bounding box center [303, 122] width 151 height 74
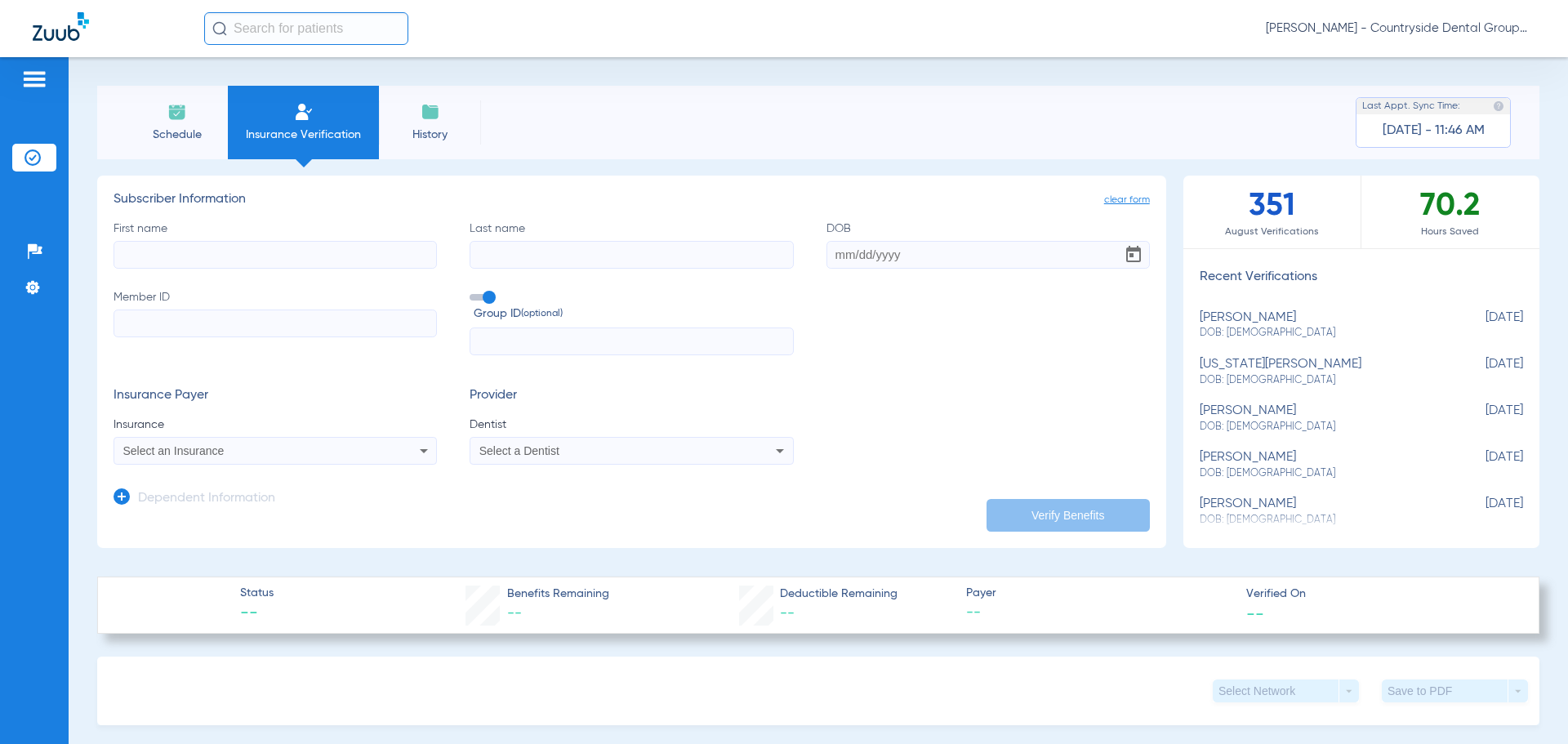
click at [905, 136] on div "Schedule Insurance Verification History Last Appt. Sync Time: [DATE] - 11:46 AM" at bounding box center [818, 122] width 1442 height 74
click at [676, 449] on div "Select a Dentist" at bounding box center [602, 450] width 245 height 11
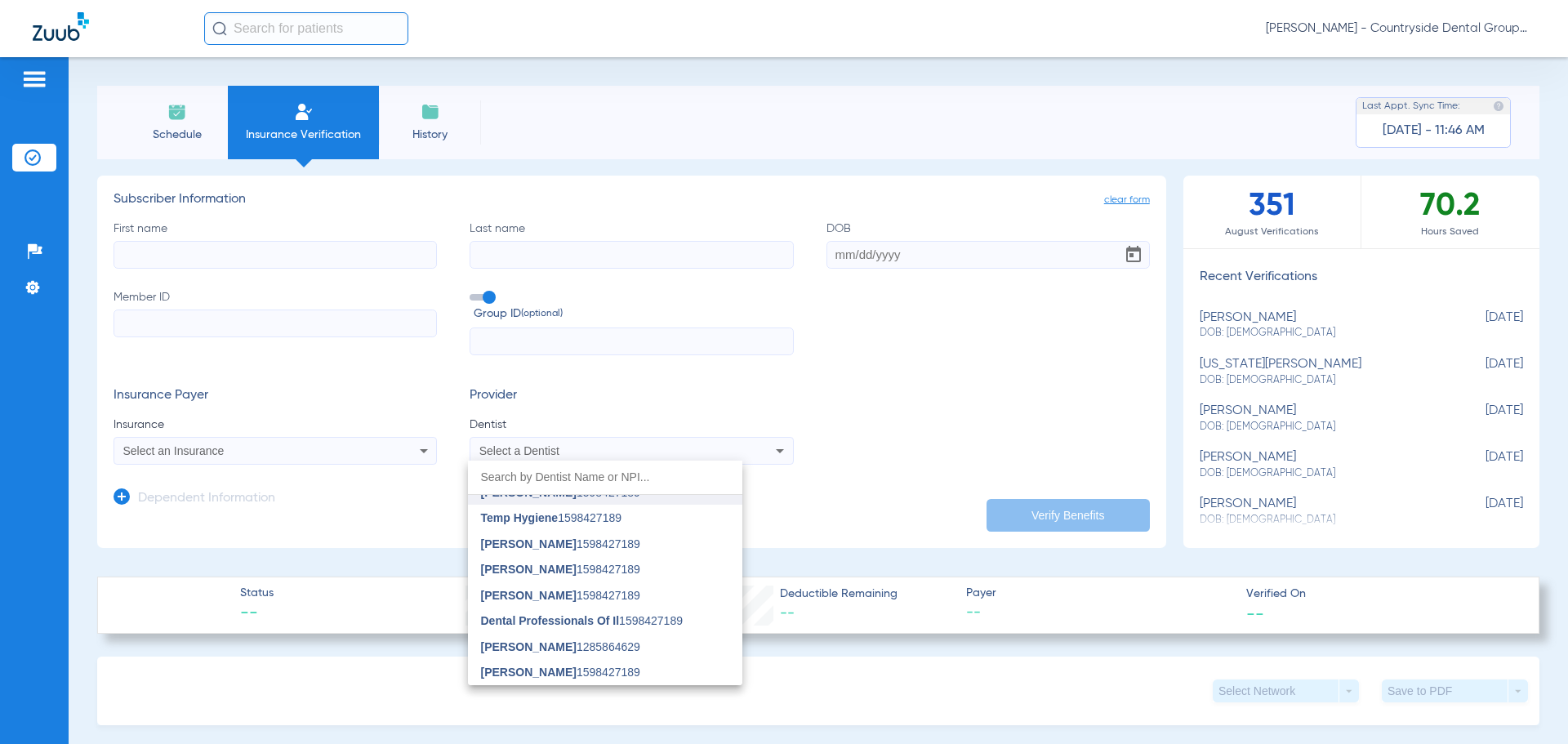
scroll to position [608, 0]
click at [914, 690] on div at bounding box center [784, 372] width 1568 height 744
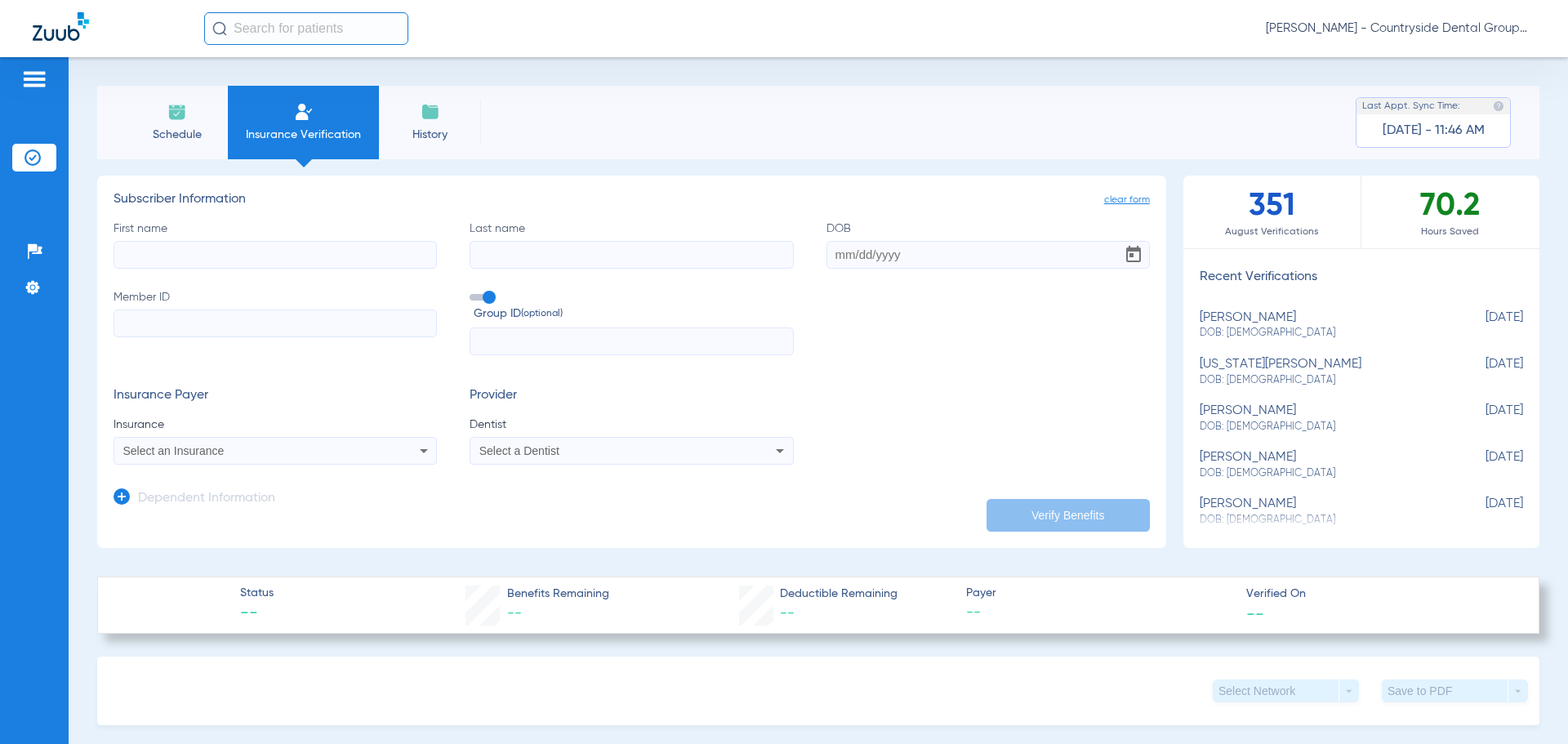
click at [1429, 28] on span "[PERSON_NAME] - Countryside Dental Group" at bounding box center [1400, 28] width 269 height 16
click at [1449, 57] on span "Account Selection" at bounding box center [1473, 57] width 91 height 11
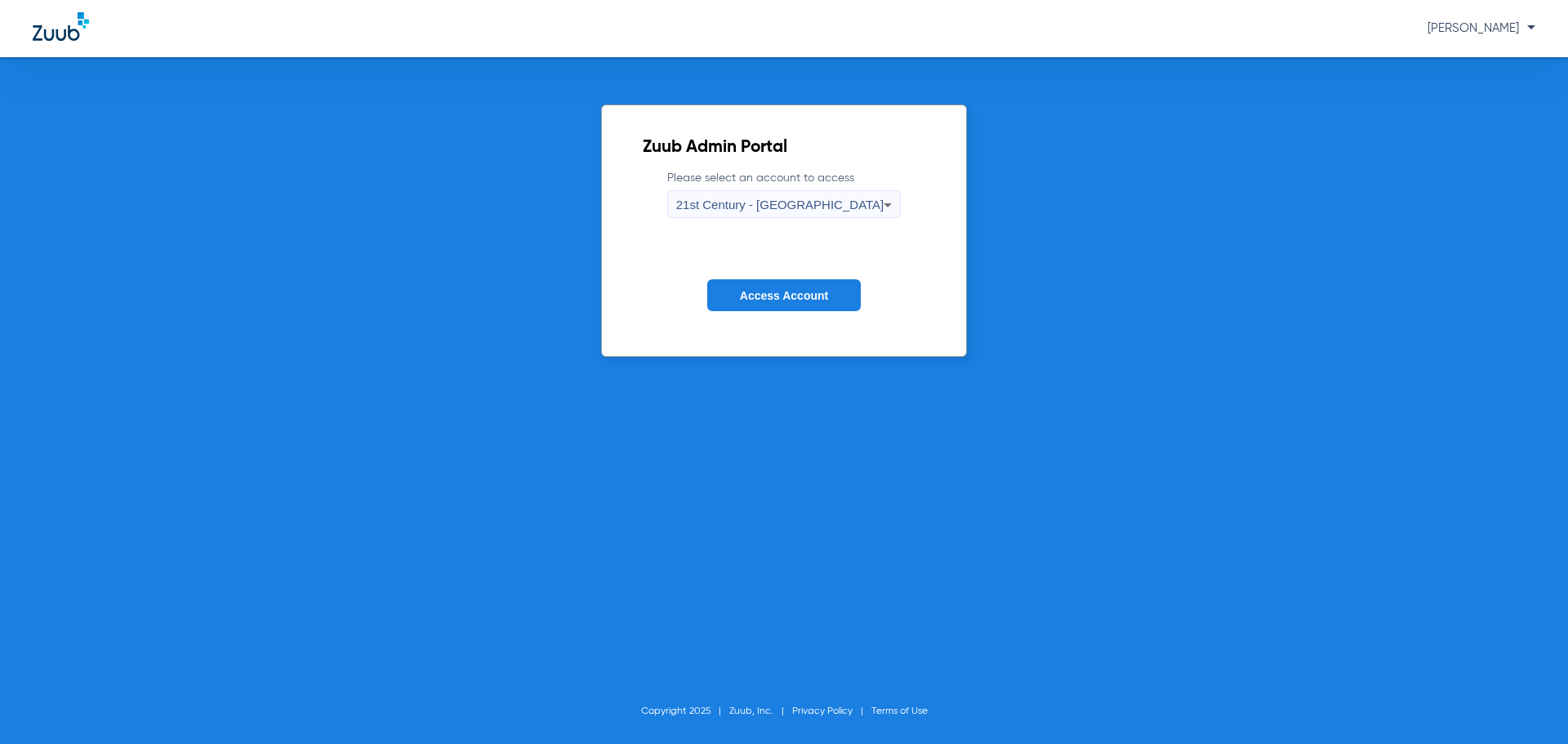
click at [814, 199] on span "21st Century - [GEOGRAPHIC_DATA]" at bounding box center [781, 204] width 209 height 14
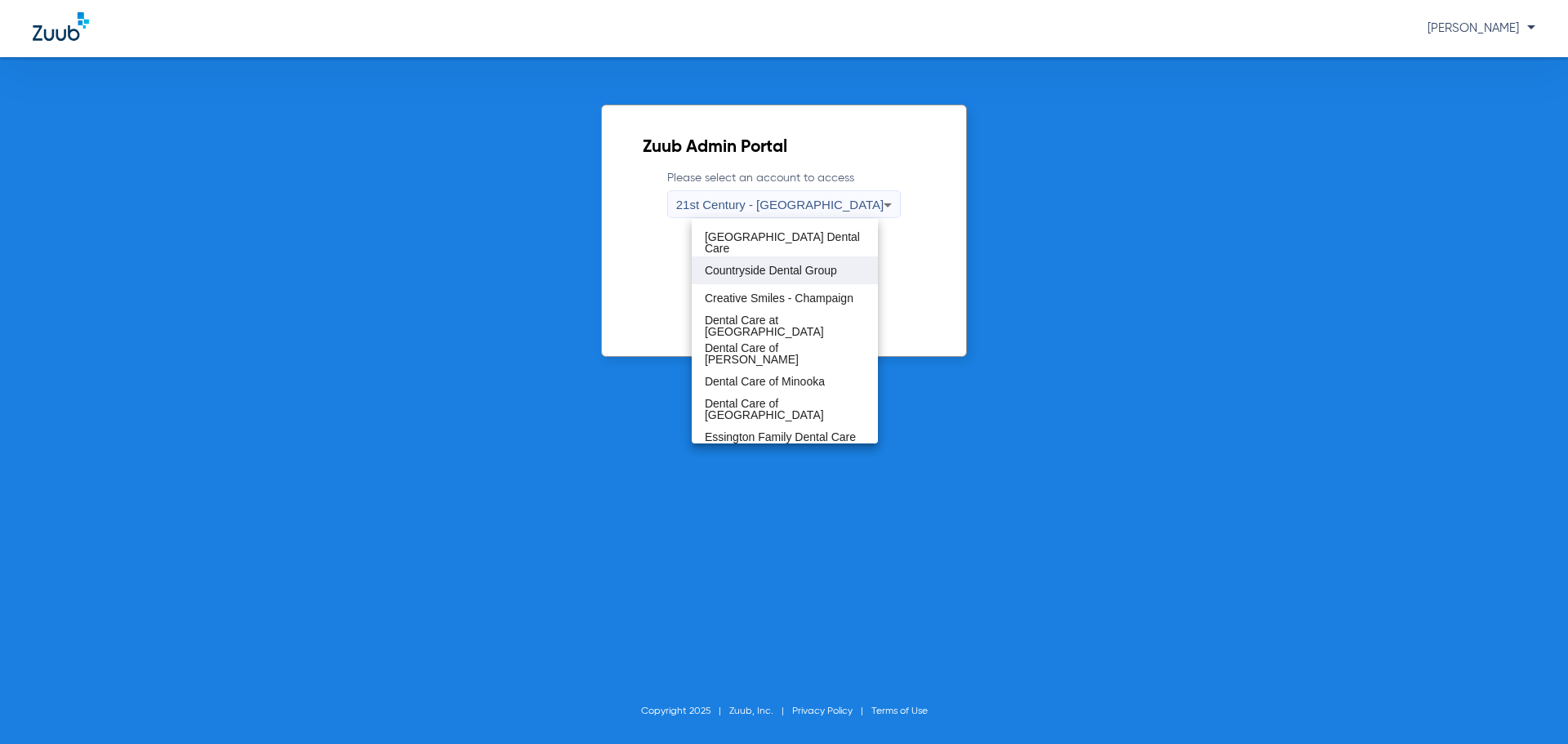
scroll to position [163, 0]
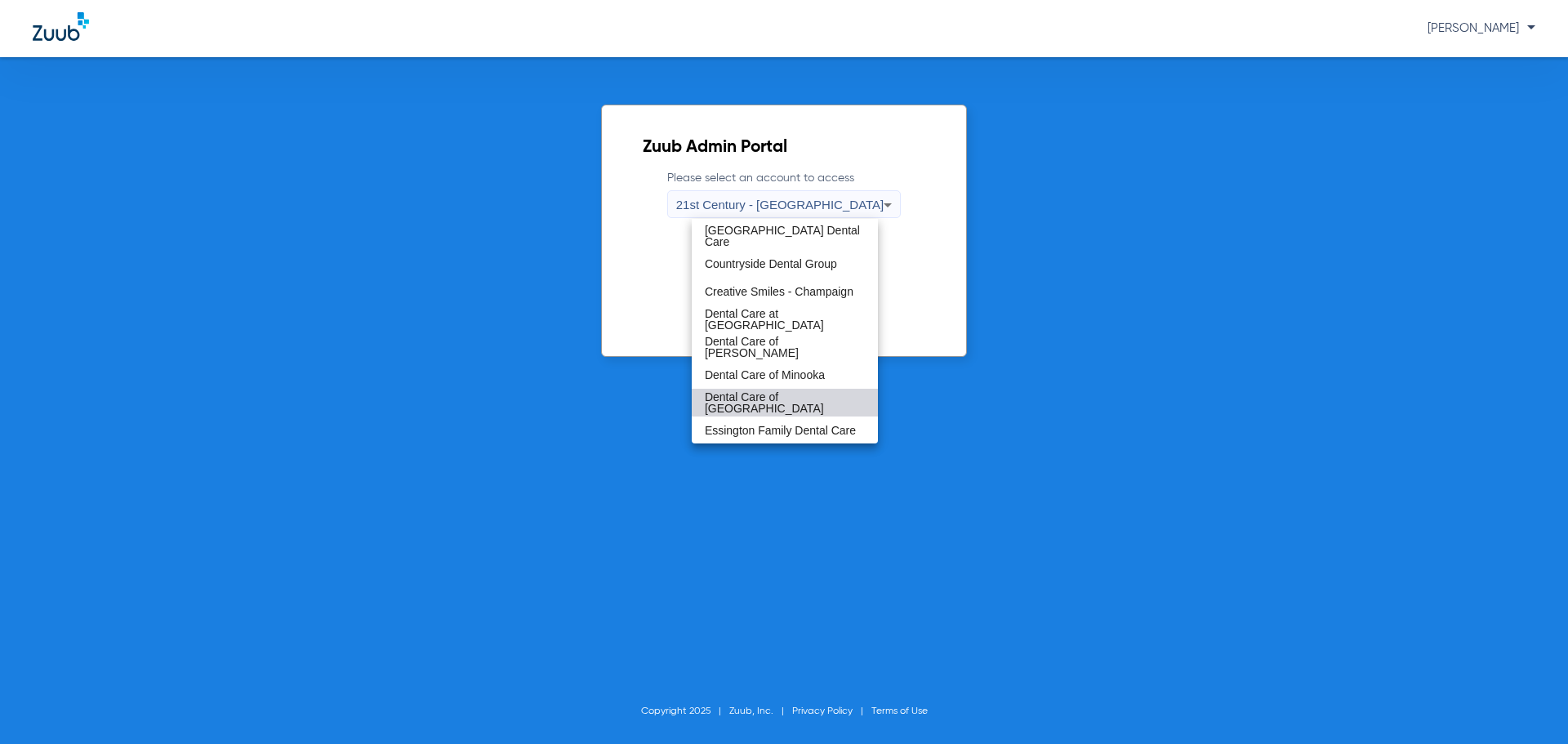
click at [815, 396] on span "Dental Care of [GEOGRAPHIC_DATA]" at bounding box center [784, 402] width 160 height 23
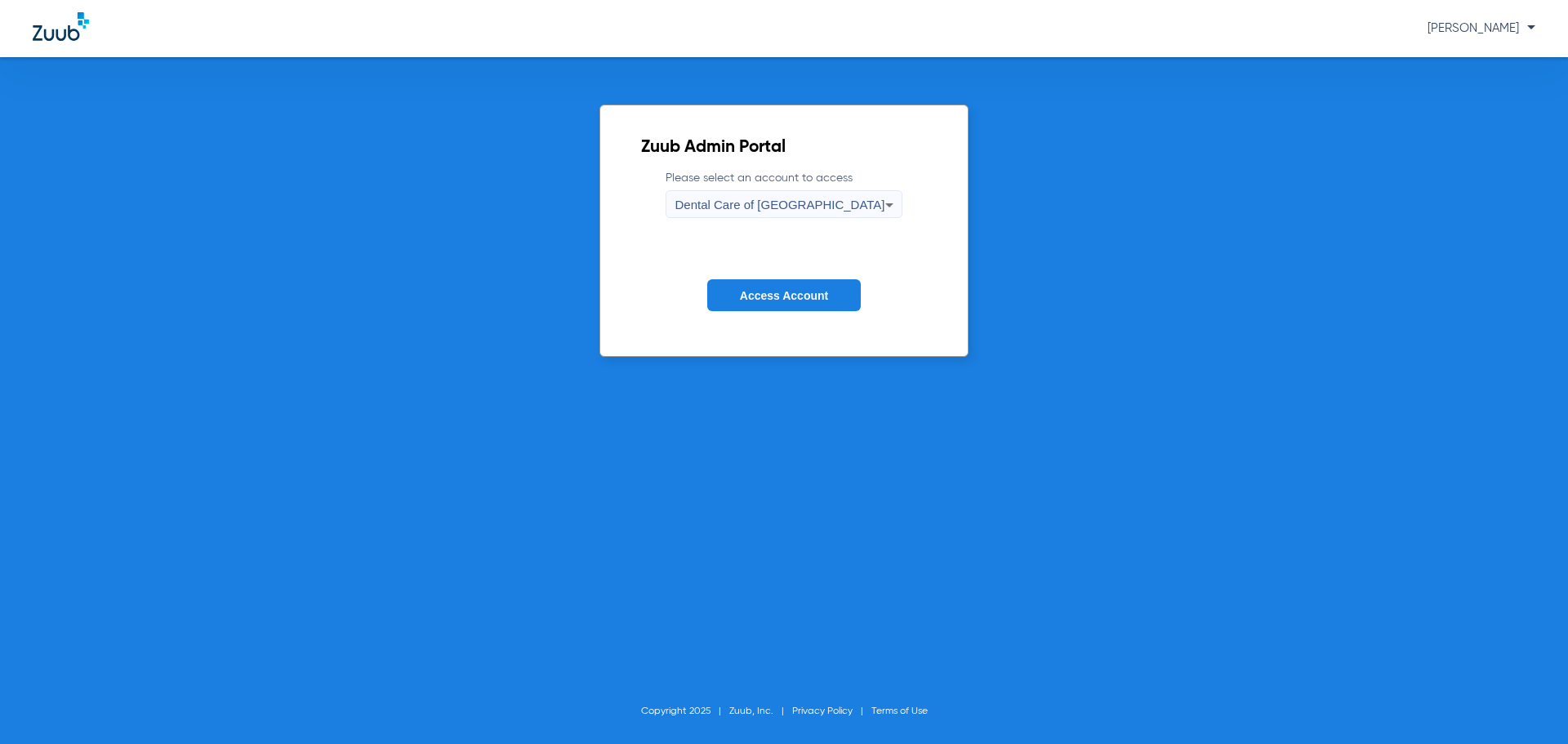
click at [804, 293] on span "Access Account" at bounding box center [783, 295] width 88 height 13
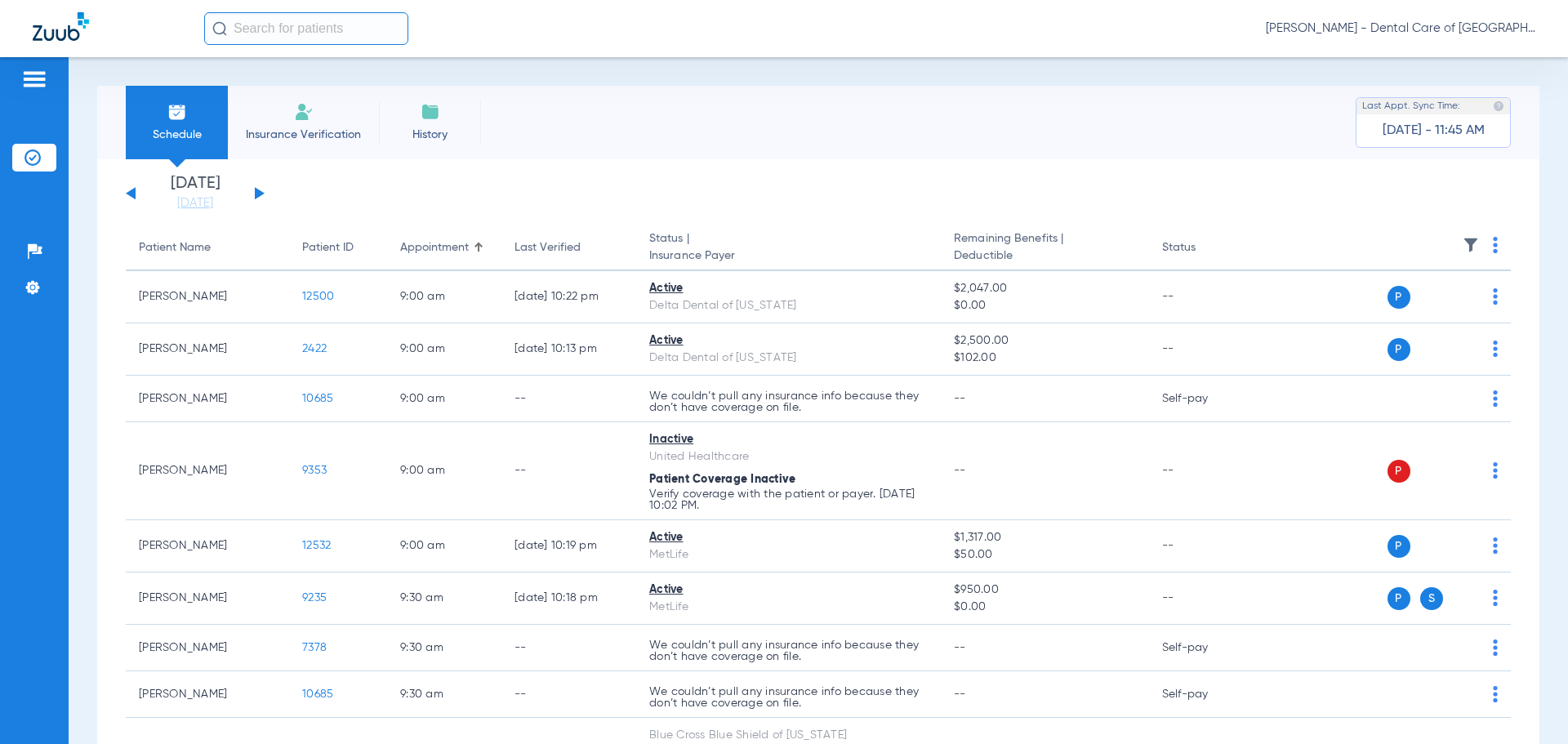
click at [317, 108] on li "Insurance Verification" at bounding box center [303, 122] width 151 height 74
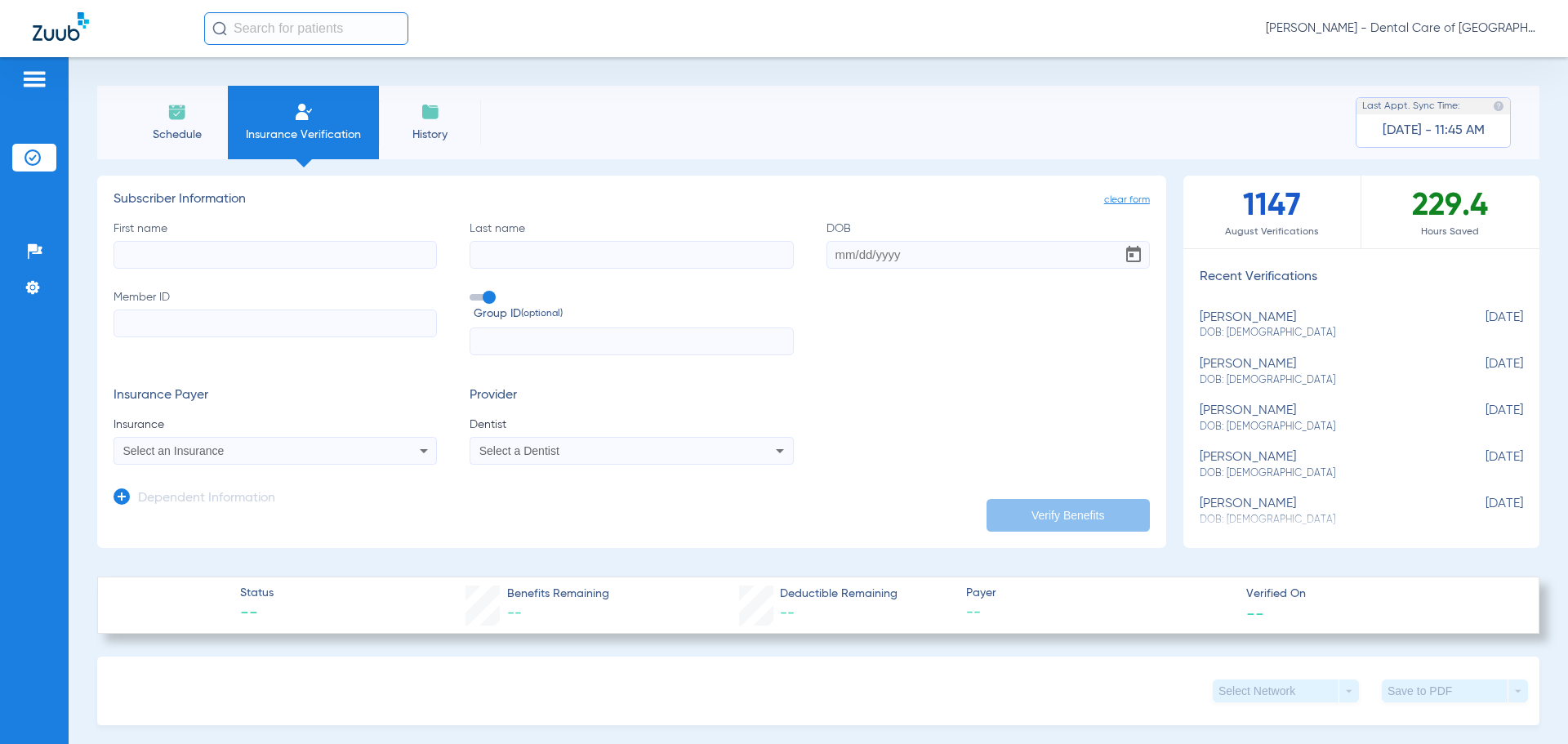
click at [598, 456] on div "Select a Dentist" at bounding box center [602, 450] width 245 height 11
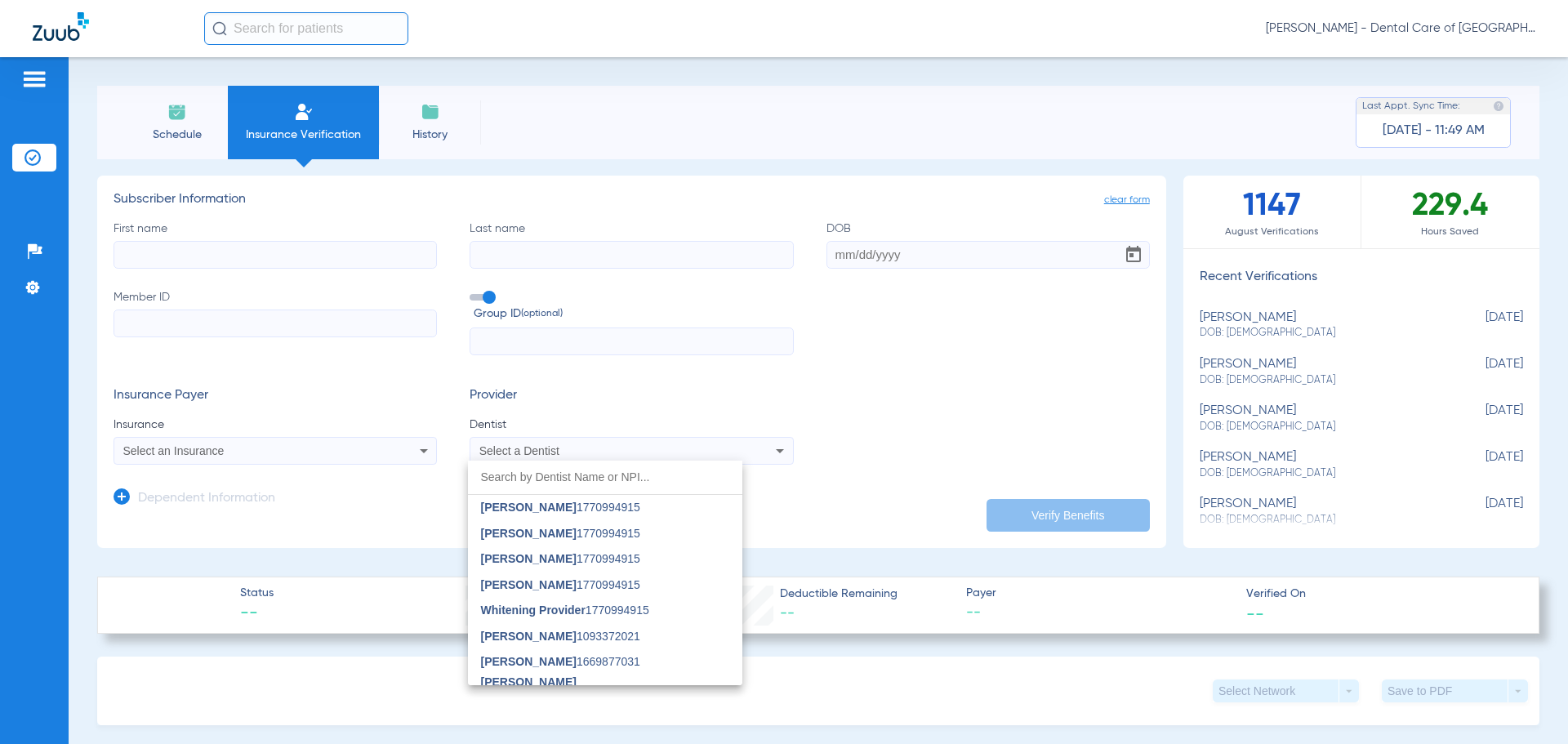
scroll to position [409, 0]
click at [830, 393] on div at bounding box center [784, 372] width 1568 height 744
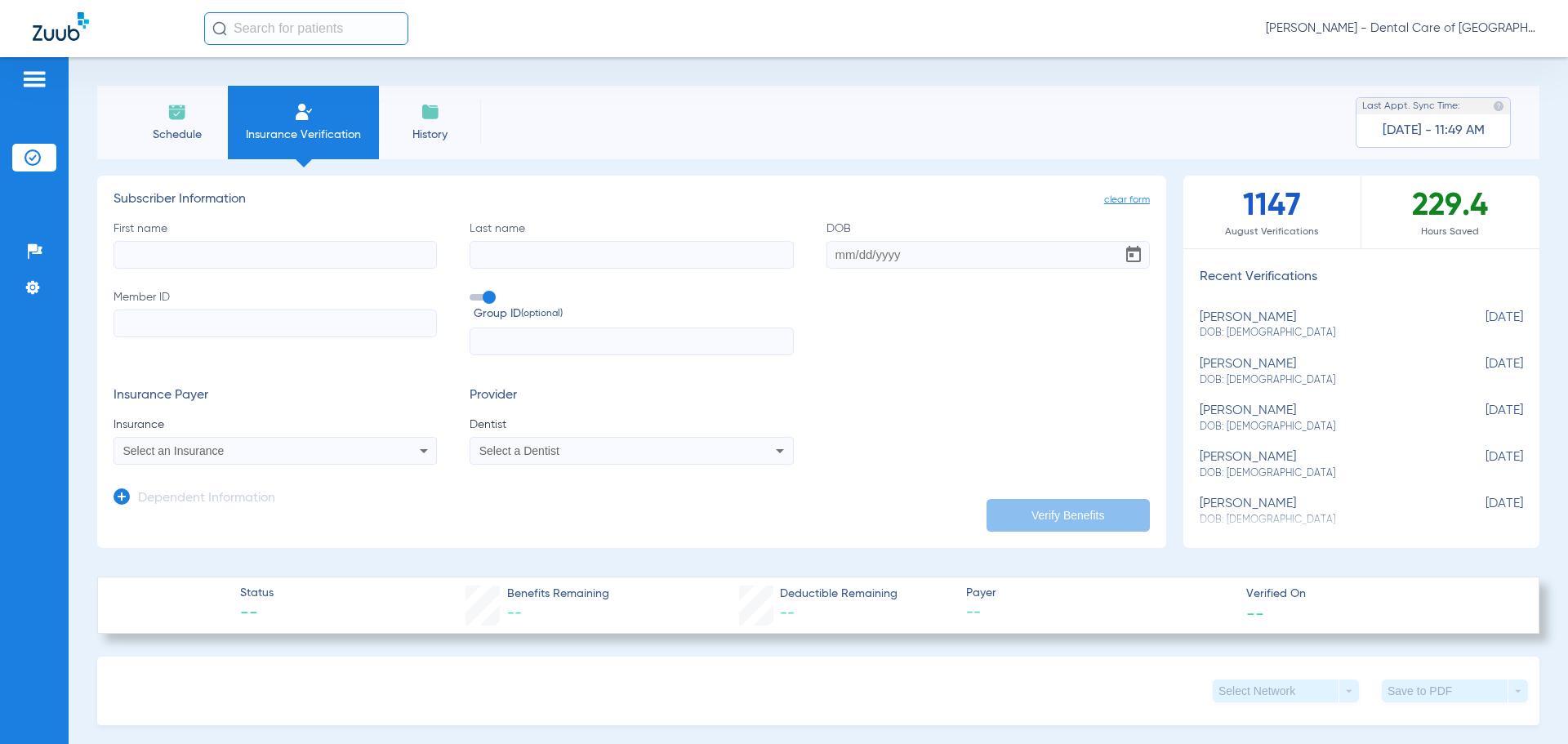
click at [799, 464] on div "Insurance Payer Insurance Select an Insurance Provider Dentist Select a Dentist" at bounding box center [632, 427] width 1036 height 77
click at [858, 440] on div "Insurance Payer Insurance Select an Insurance Provider Dentist Select a Dentist" at bounding box center [632, 427] width 1036 height 77
click at [940, 379] on form "First name Last name DOB Member ID Group ID (optional) Insurance Payer Insuranc…" at bounding box center [632, 343] width 1036 height 245
